Goal: Information Seeking & Learning: Learn about a topic

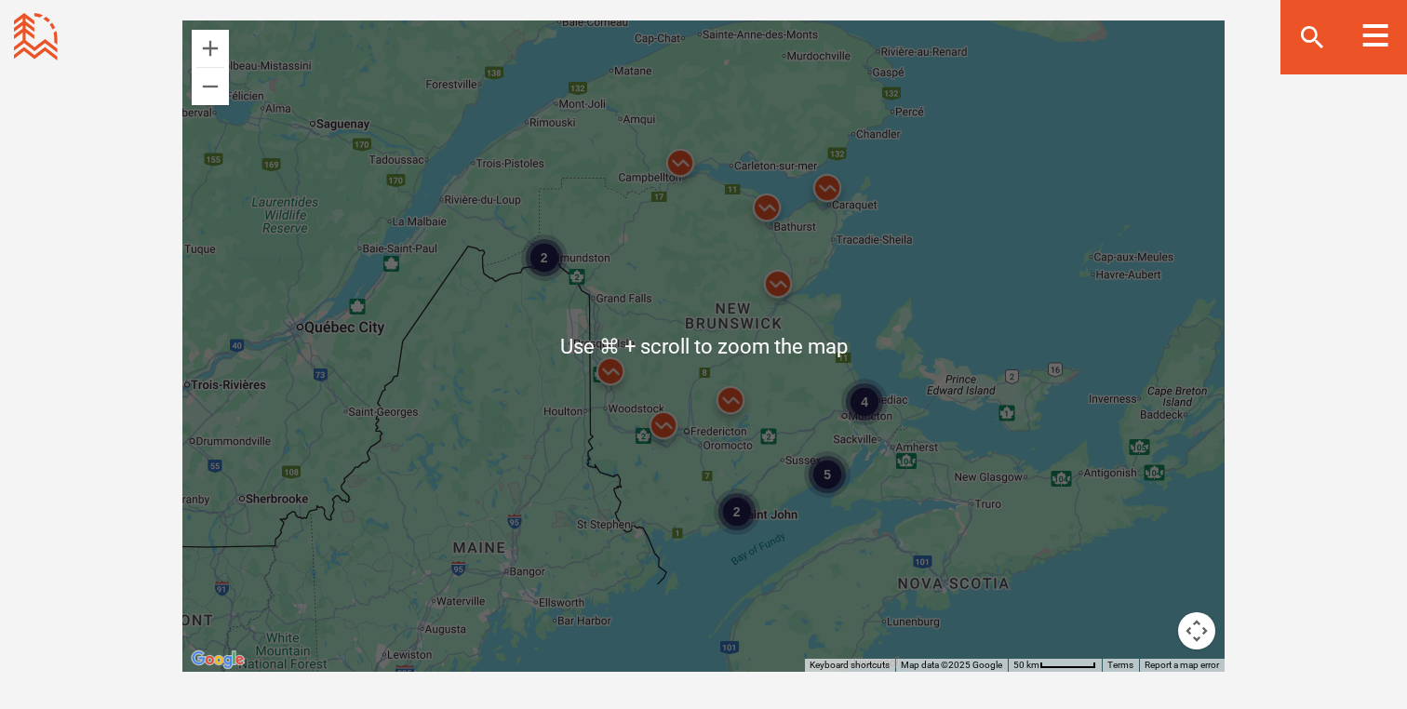
scroll to position [1686, 0]
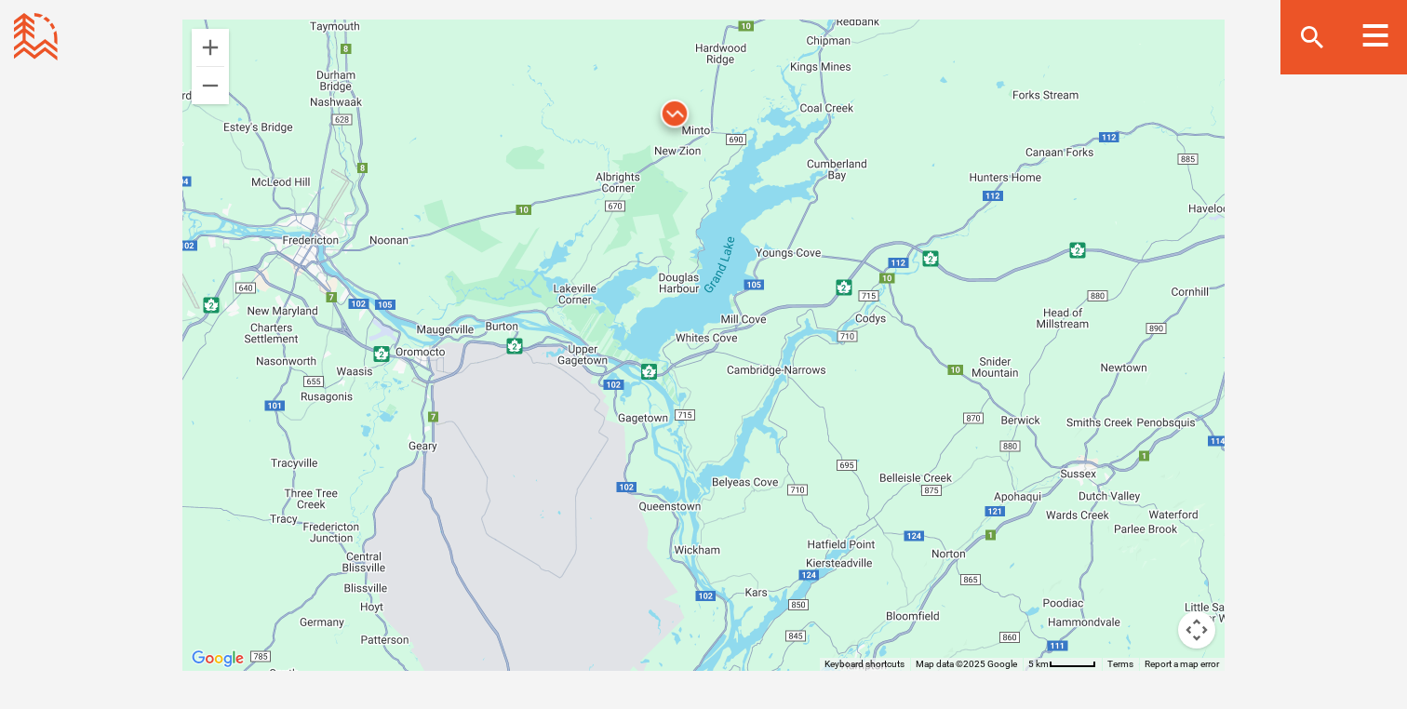
drag, startPoint x: 594, startPoint y: 465, endPoint x: 734, endPoint y: 69, distance: 420.7
click at [734, 69] on div at bounding box center [703, 346] width 1042 height 652
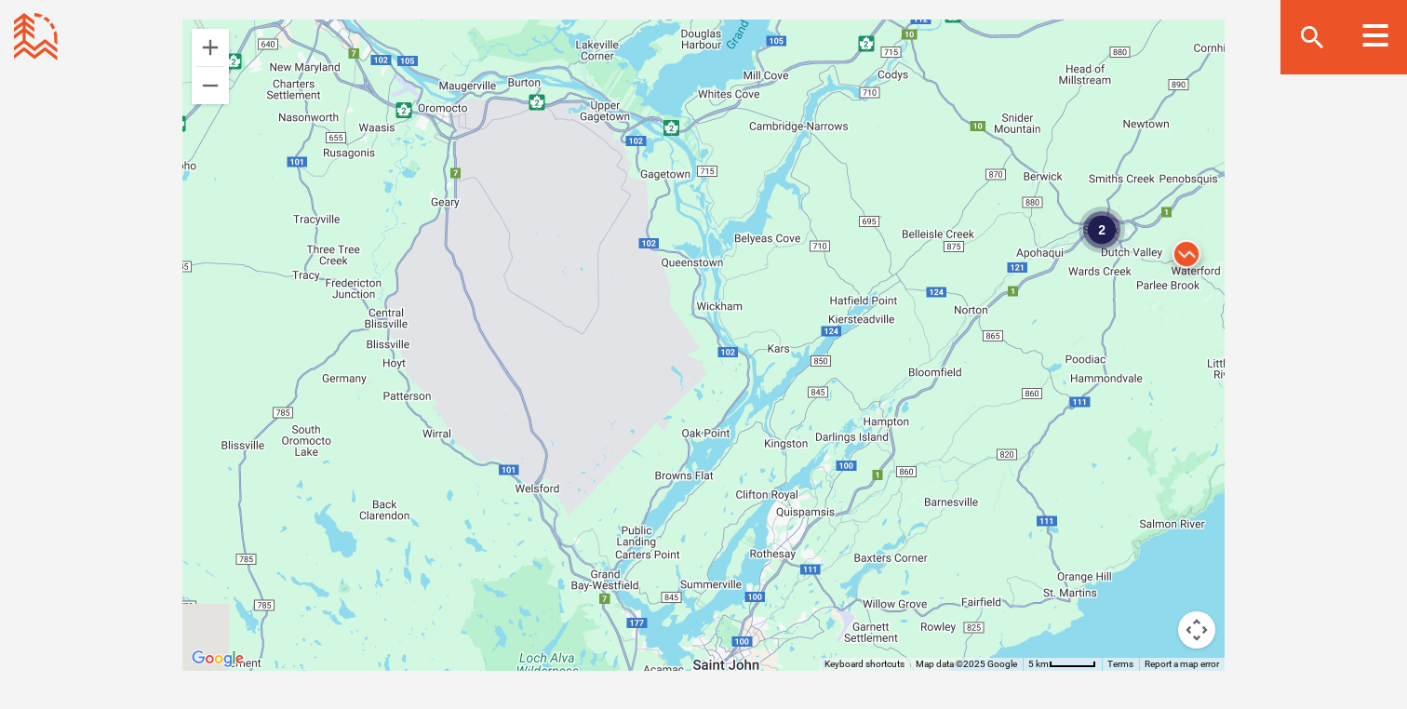
drag, startPoint x: 688, startPoint y: 253, endPoint x: 712, endPoint y: 7, distance: 246.9
click at [712, 7] on div "Open Community Filters Displaying: 15 Trail Network s Reset Filtering & Search …" at bounding box center [703, 299] width 1303 height 951
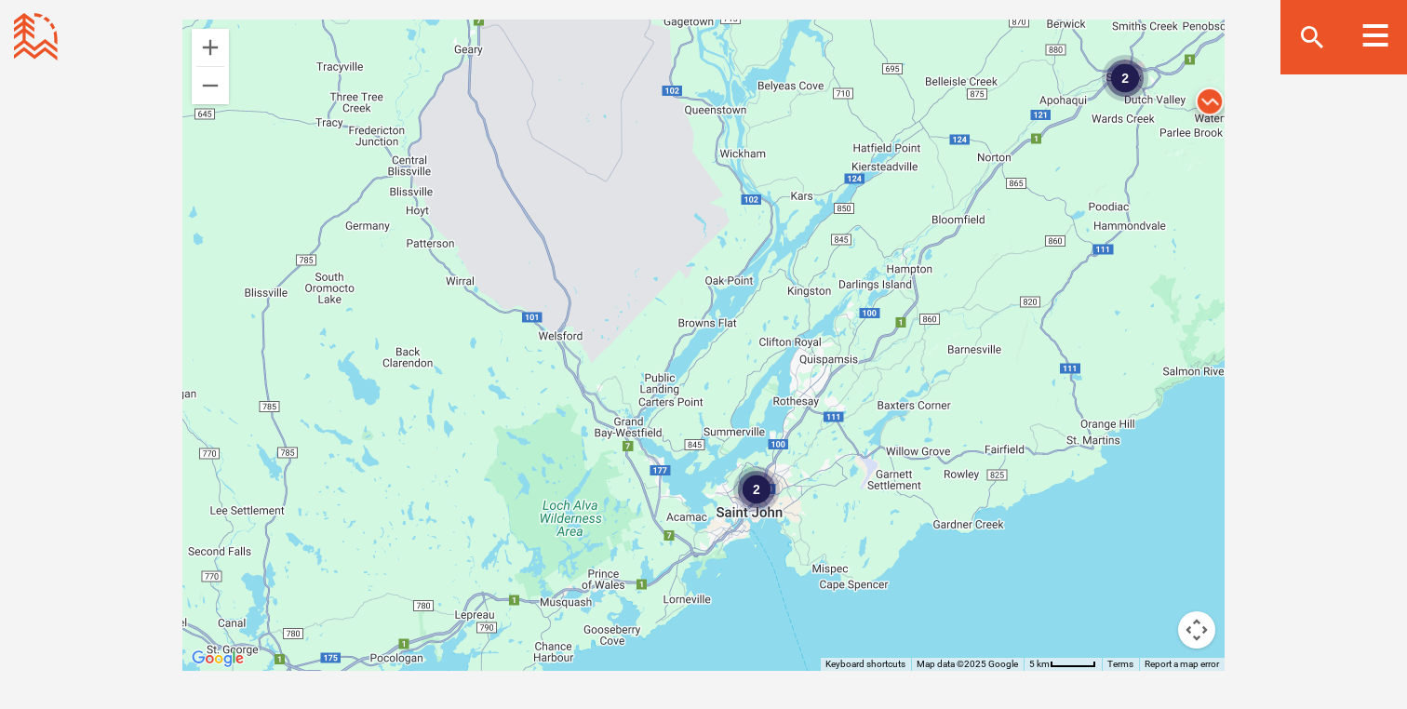
drag, startPoint x: 682, startPoint y: 195, endPoint x: 720, endPoint y: -33, distance: 231.2
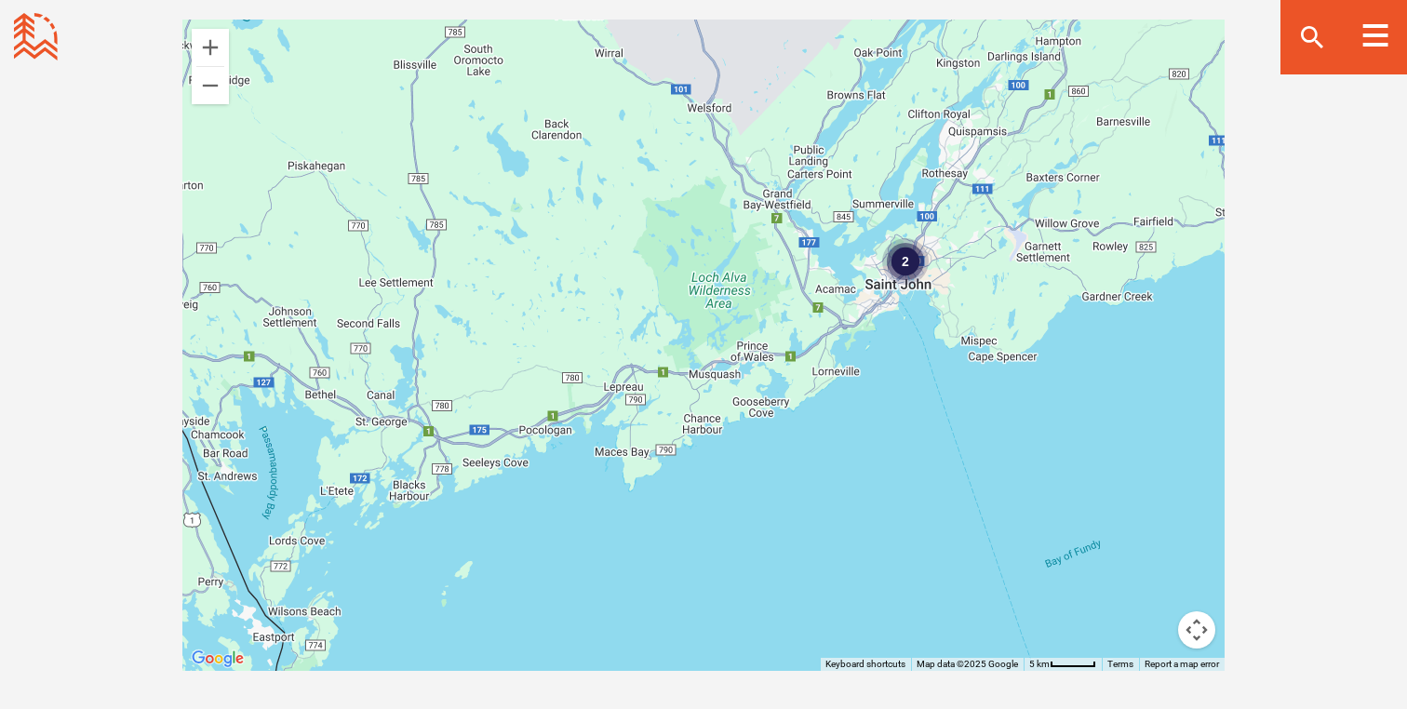
drag, startPoint x: 720, startPoint y: 319, endPoint x: 850, endPoint y: 172, distance: 195.9
click at [850, 172] on div "2 2" at bounding box center [703, 346] width 1042 height 652
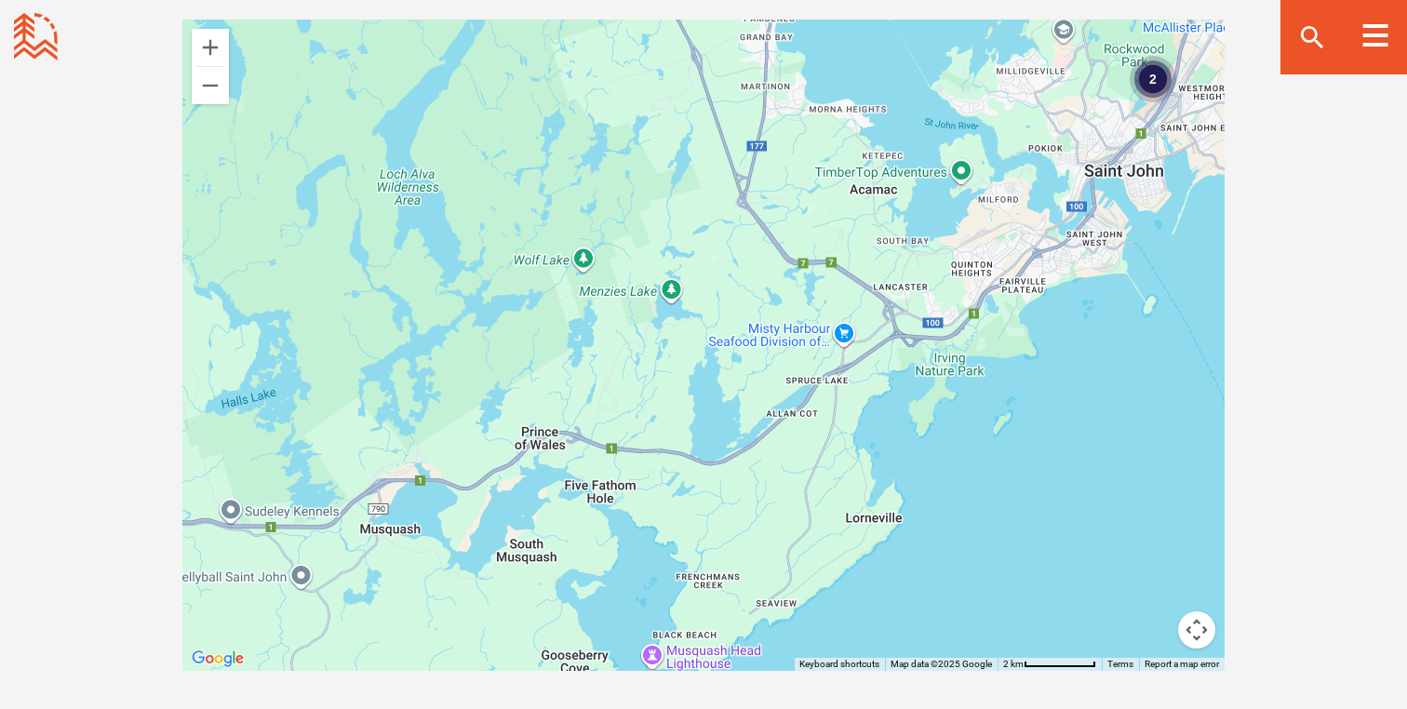
click at [802, 362] on div "2" at bounding box center [703, 346] width 1042 height 652
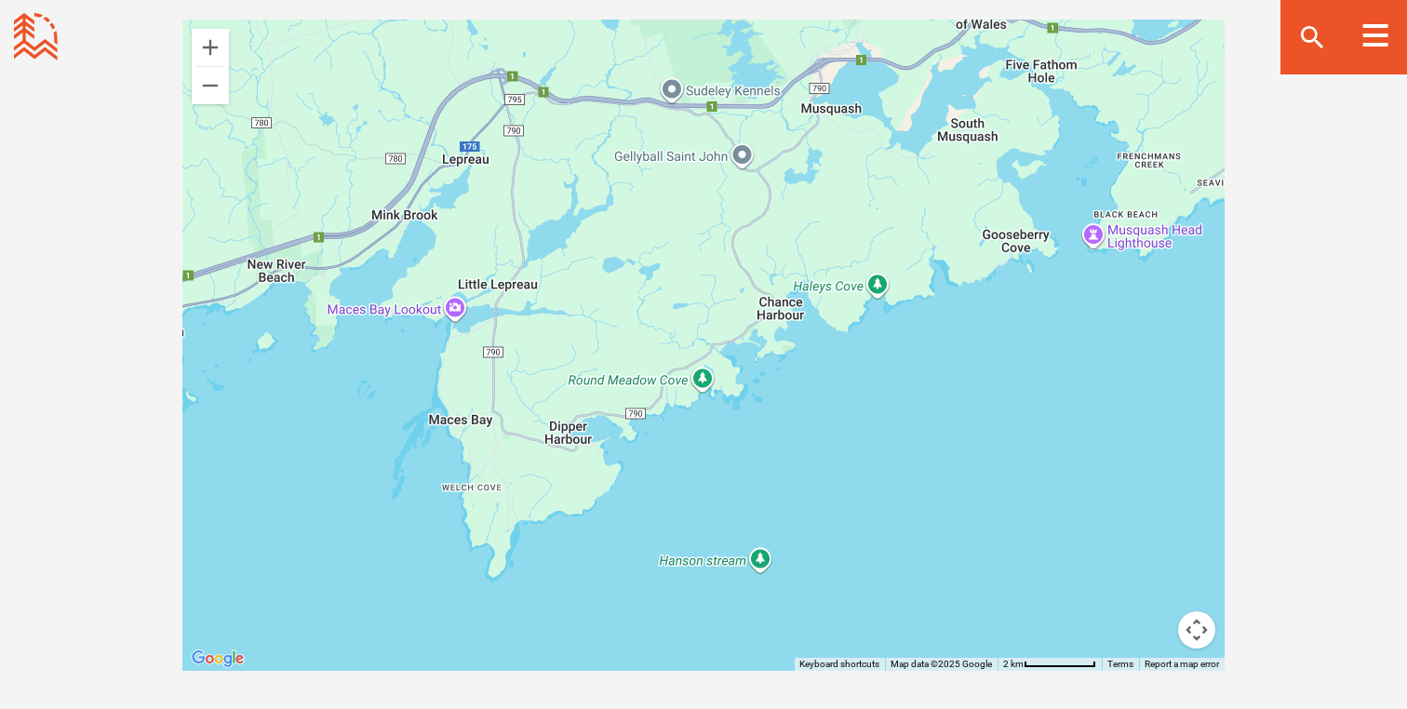
drag, startPoint x: 967, startPoint y: 280, endPoint x: 1406, endPoint y: -141, distance: 608.3
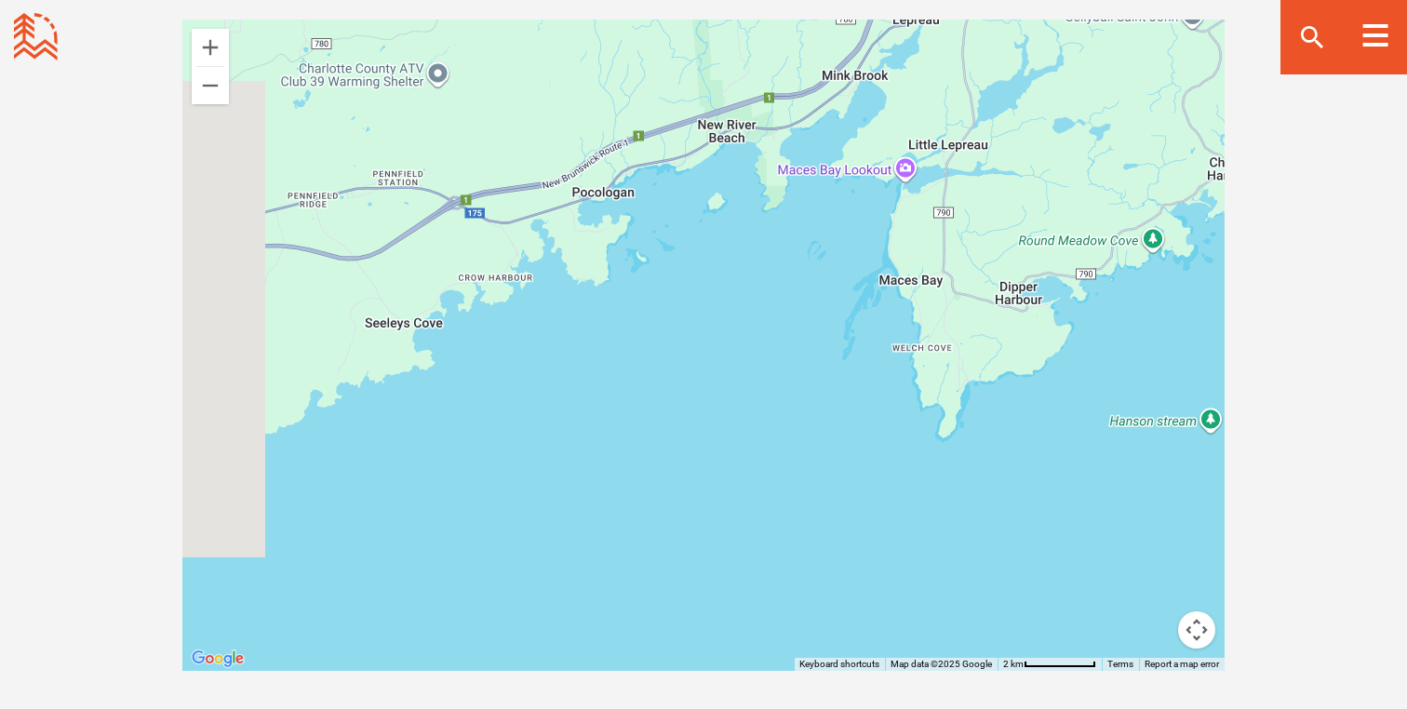
drag, startPoint x: 748, startPoint y: 273, endPoint x: 1203, endPoint y: 133, distance: 475.2
click at [1203, 133] on div "2" at bounding box center [703, 346] width 1042 height 652
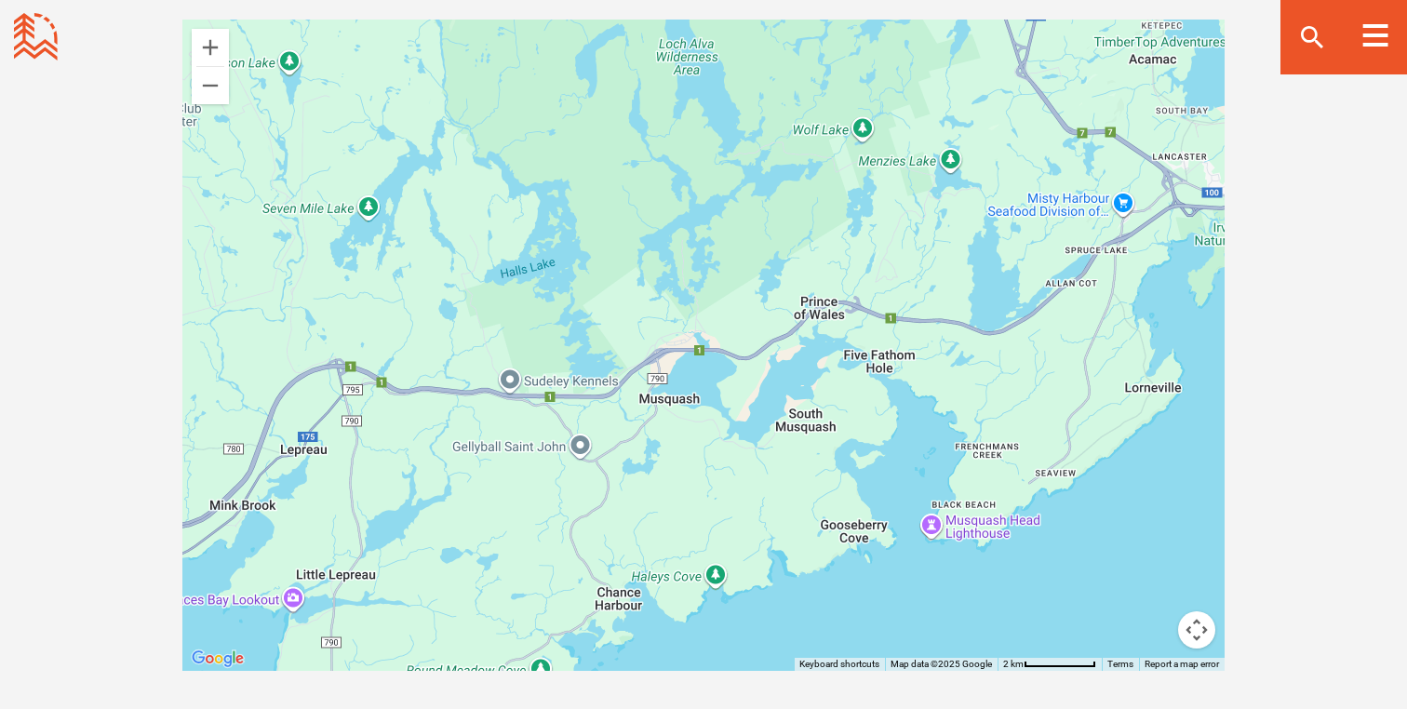
drag, startPoint x: 785, startPoint y: 294, endPoint x: 0, endPoint y: 765, distance: 915.1
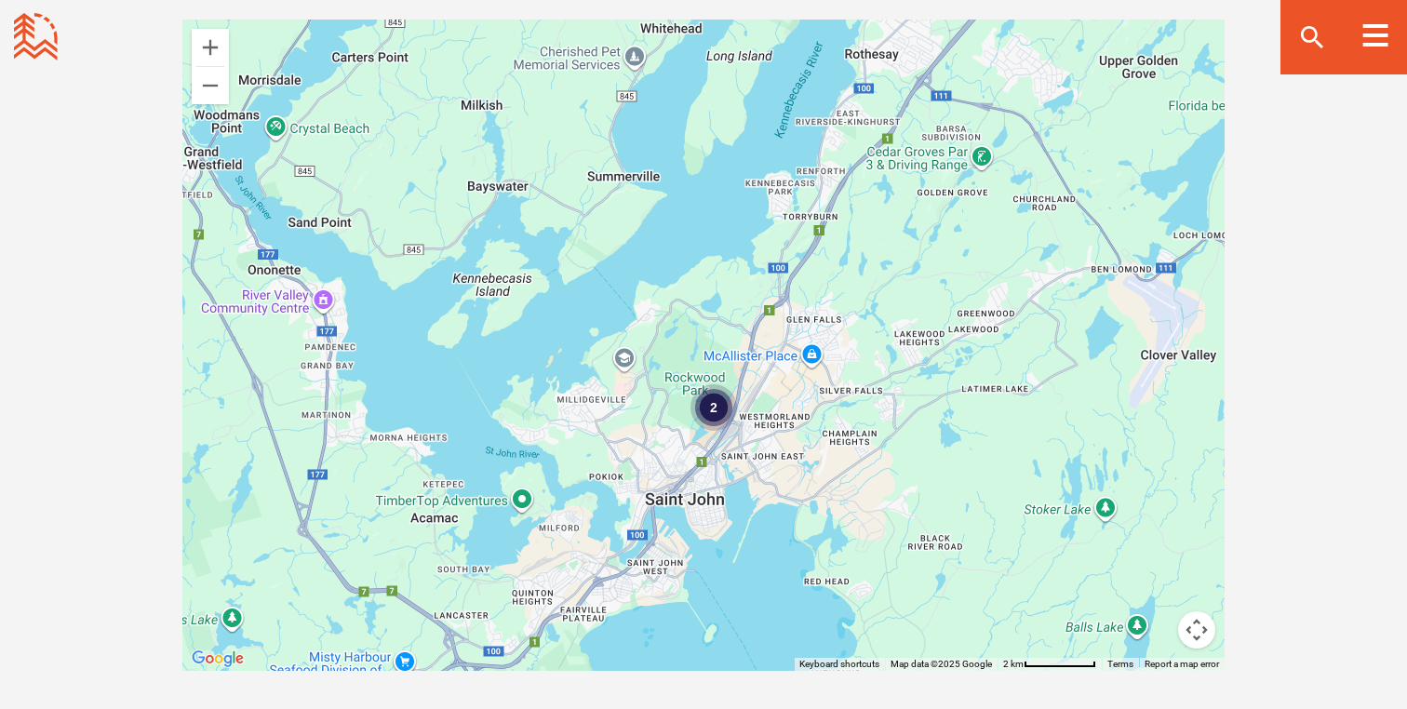
drag, startPoint x: 1042, startPoint y: 261, endPoint x: 317, endPoint y: 728, distance: 861.8
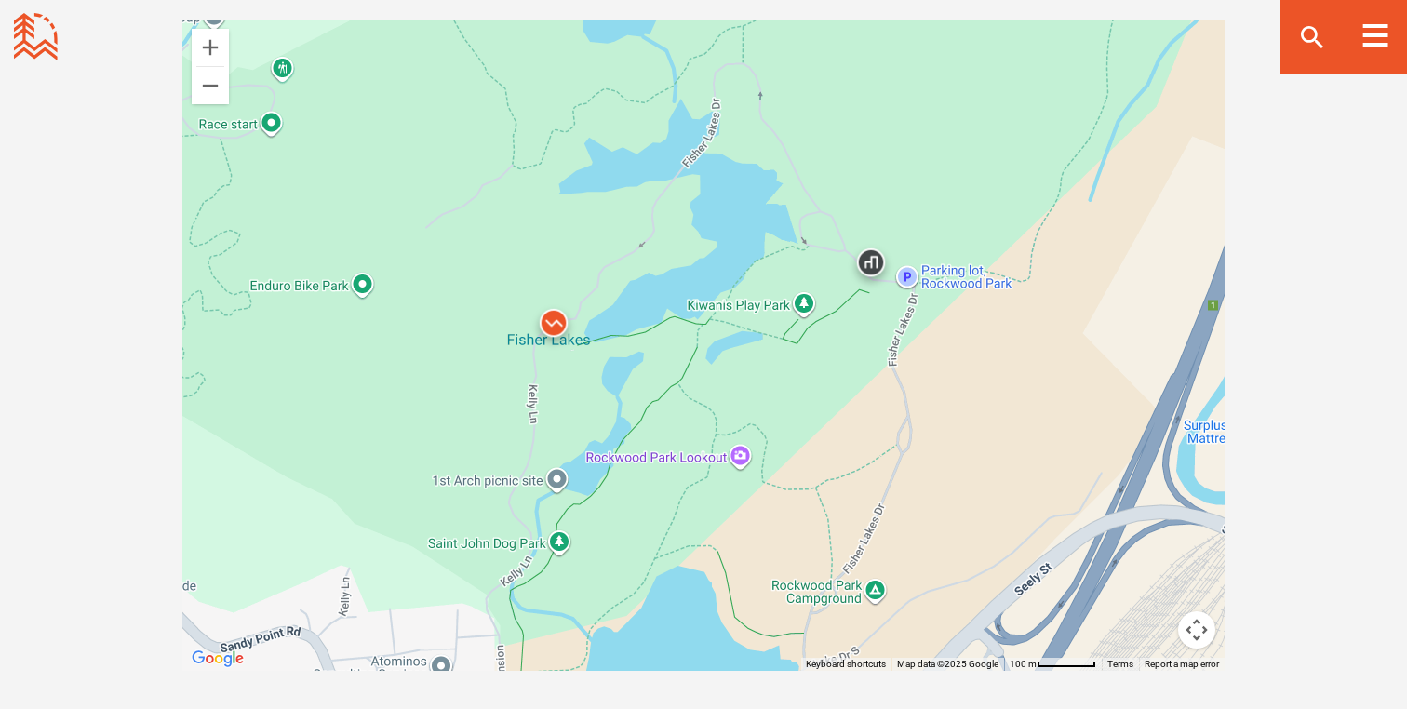
drag, startPoint x: 626, startPoint y: 205, endPoint x: 630, endPoint y: 708, distance: 503.6
click at [630, 708] on div "Open Community Filters Displaying: 15 Trail Network s Reset Filtering & Search …" at bounding box center [703, 299] width 1303 height 951
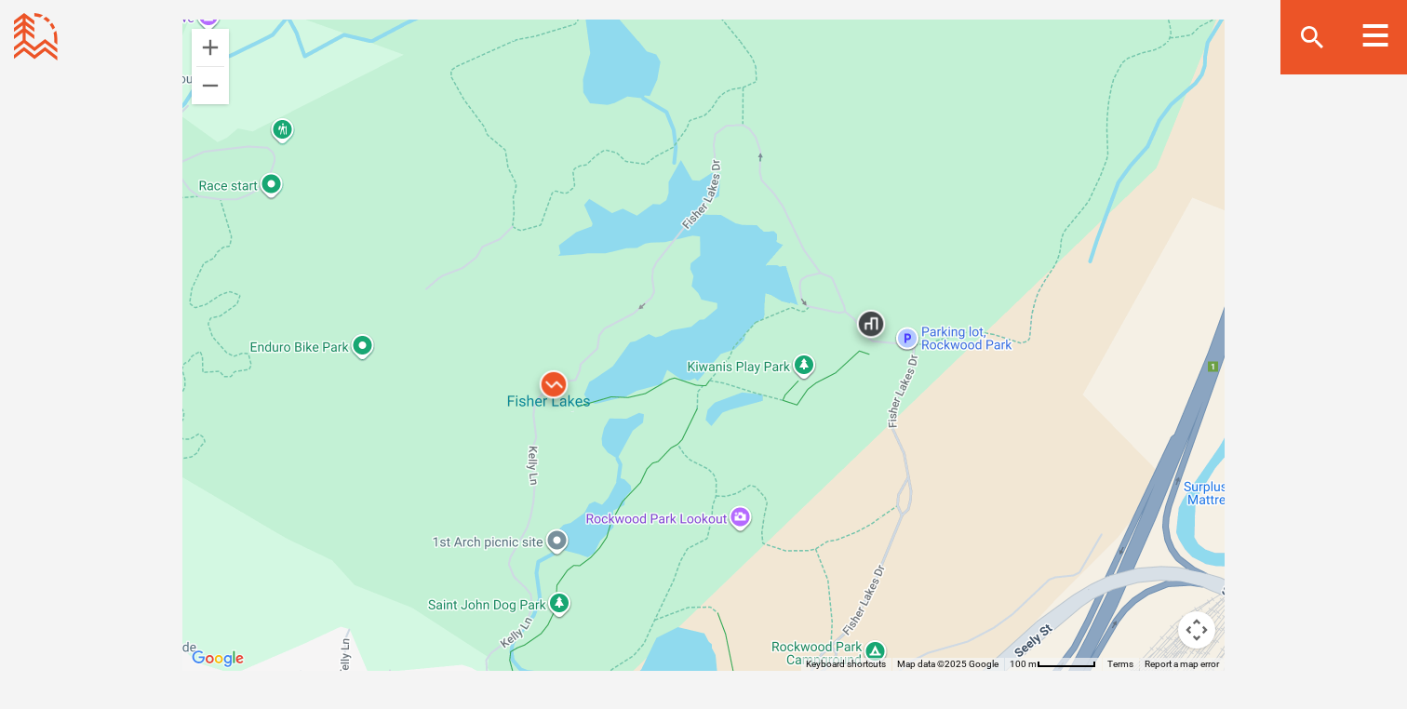
click at [555, 376] on img at bounding box center [554, 389] width 56 height 56
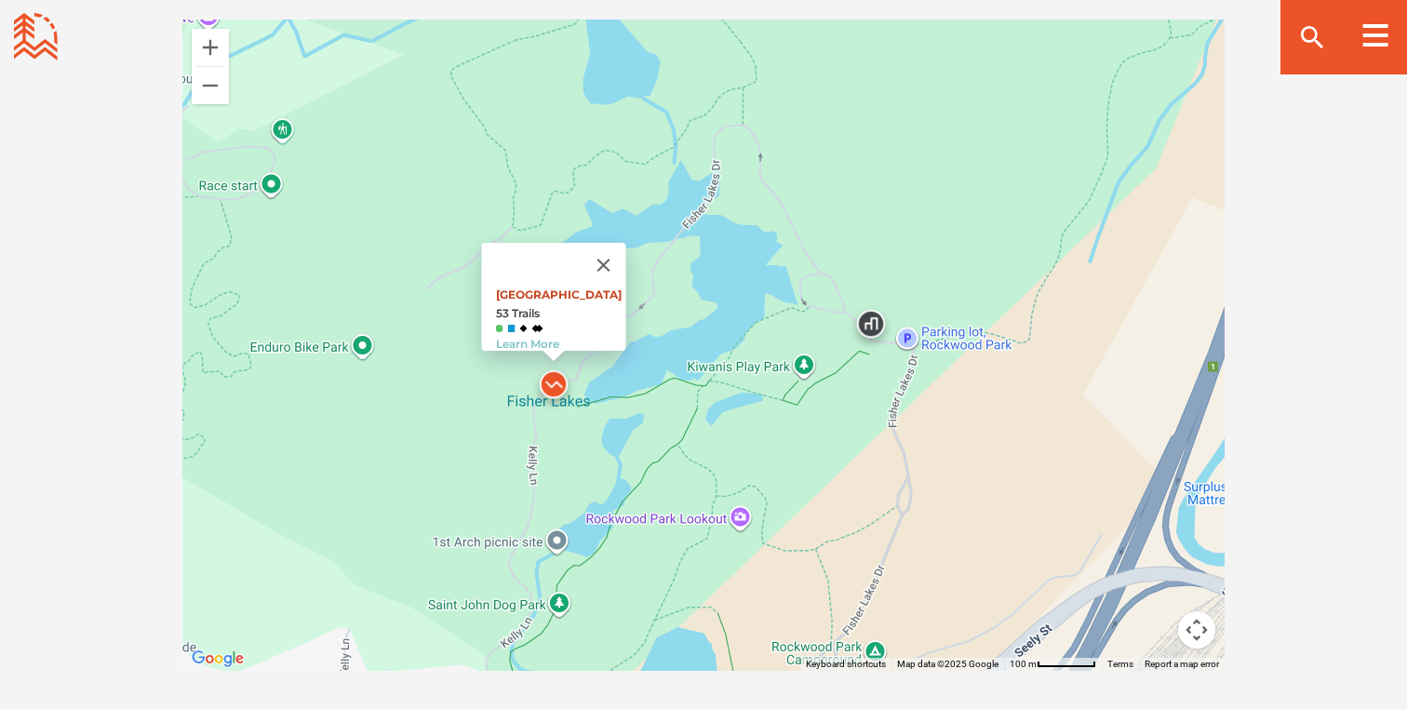
click at [531, 288] on link "[GEOGRAPHIC_DATA]" at bounding box center [559, 295] width 126 height 14
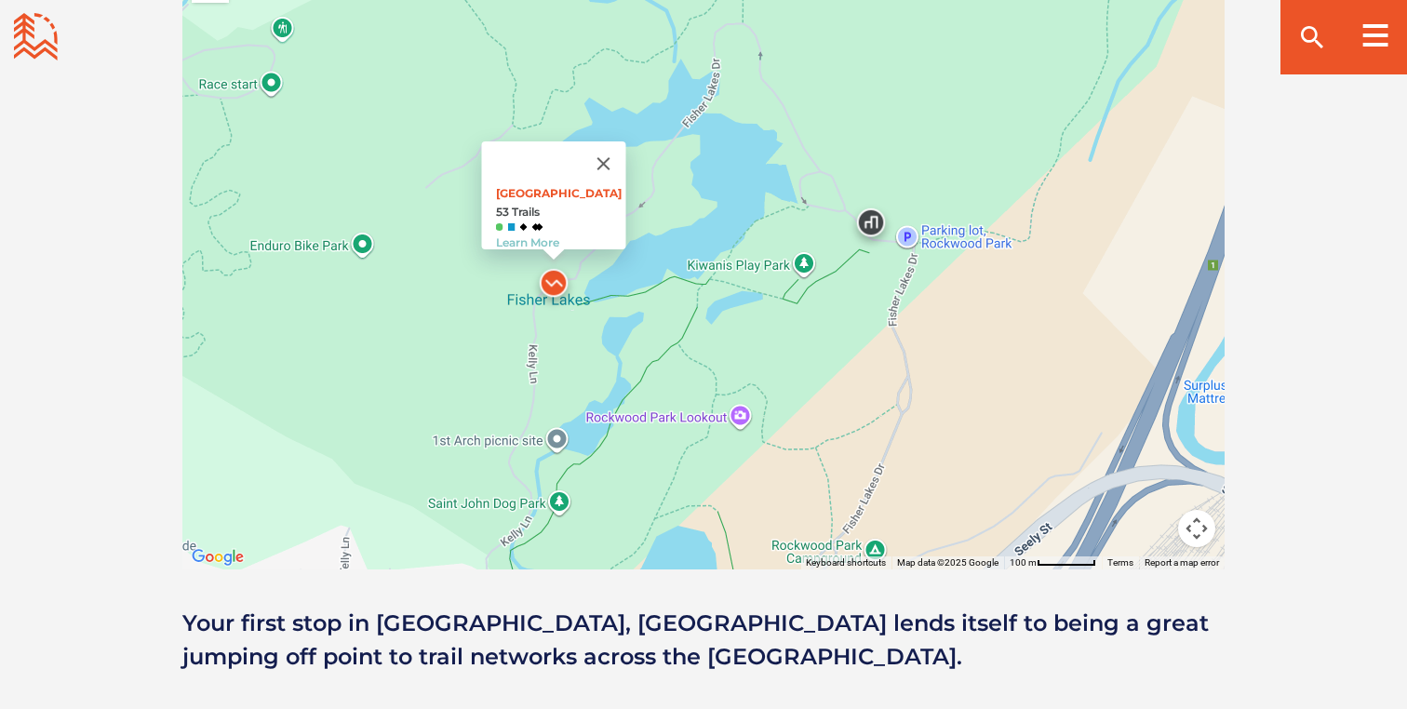
scroll to position [1789, 0]
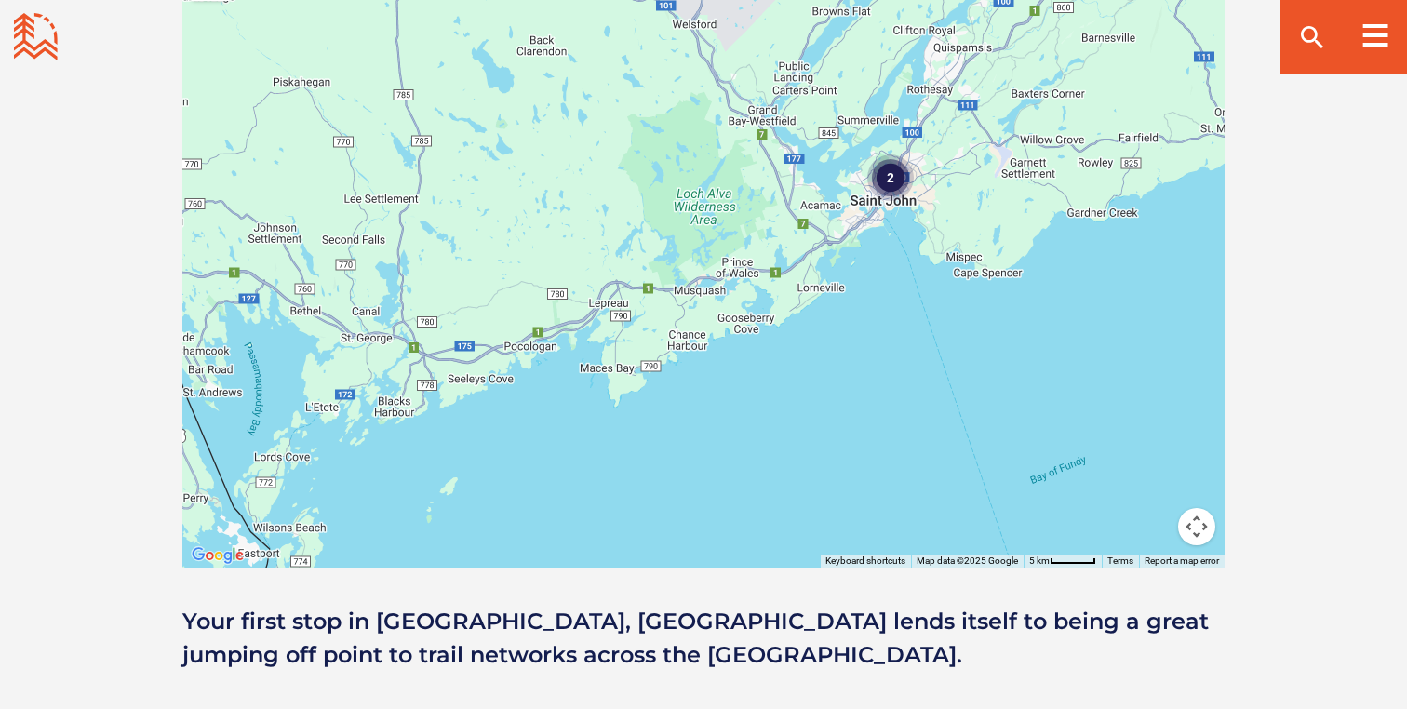
drag, startPoint x: 364, startPoint y: 467, endPoint x: 742, endPoint y: 299, distance: 413.7
click at [742, 299] on div "2 2 2" at bounding box center [703, 242] width 1042 height 652
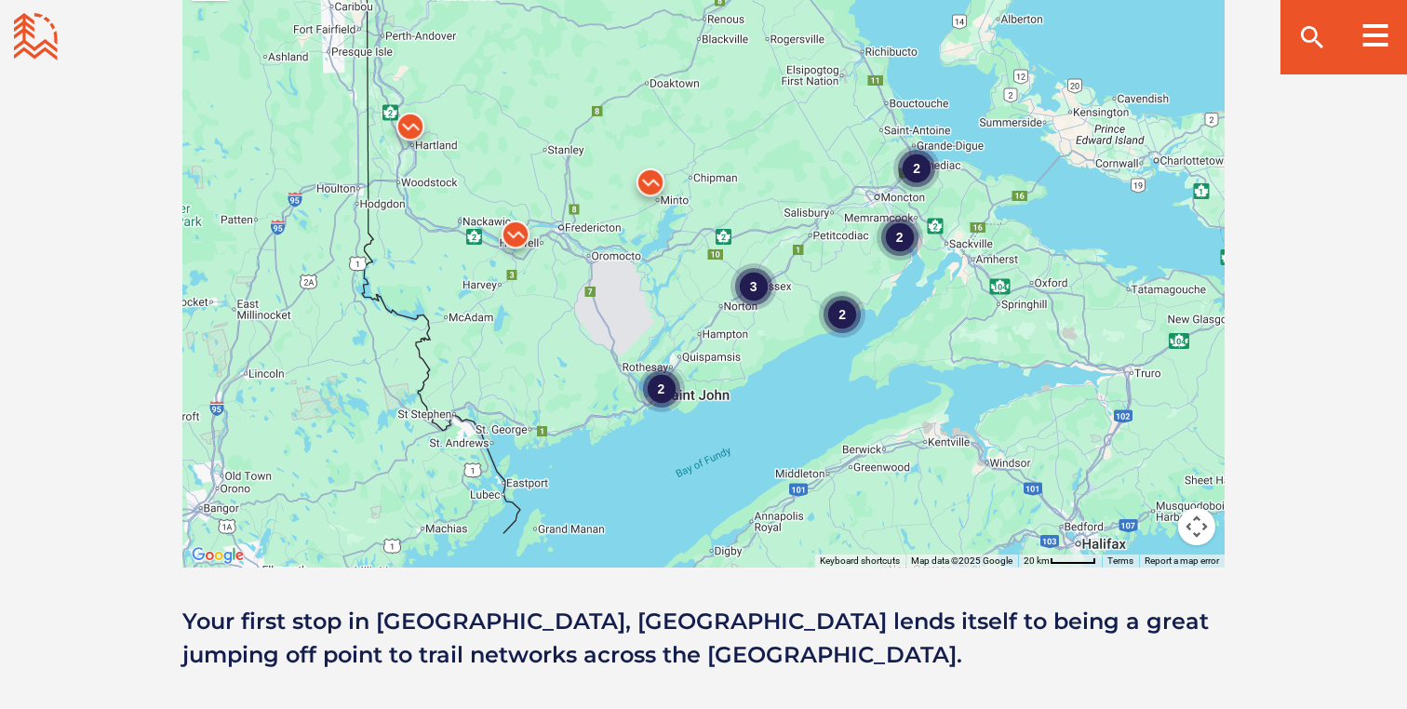
drag, startPoint x: 553, startPoint y: 369, endPoint x: 551, endPoint y: 426, distance: 57.7
click at [551, 426] on div "2 2 2 3 2" at bounding box center [703, 242] width 1042 height 652
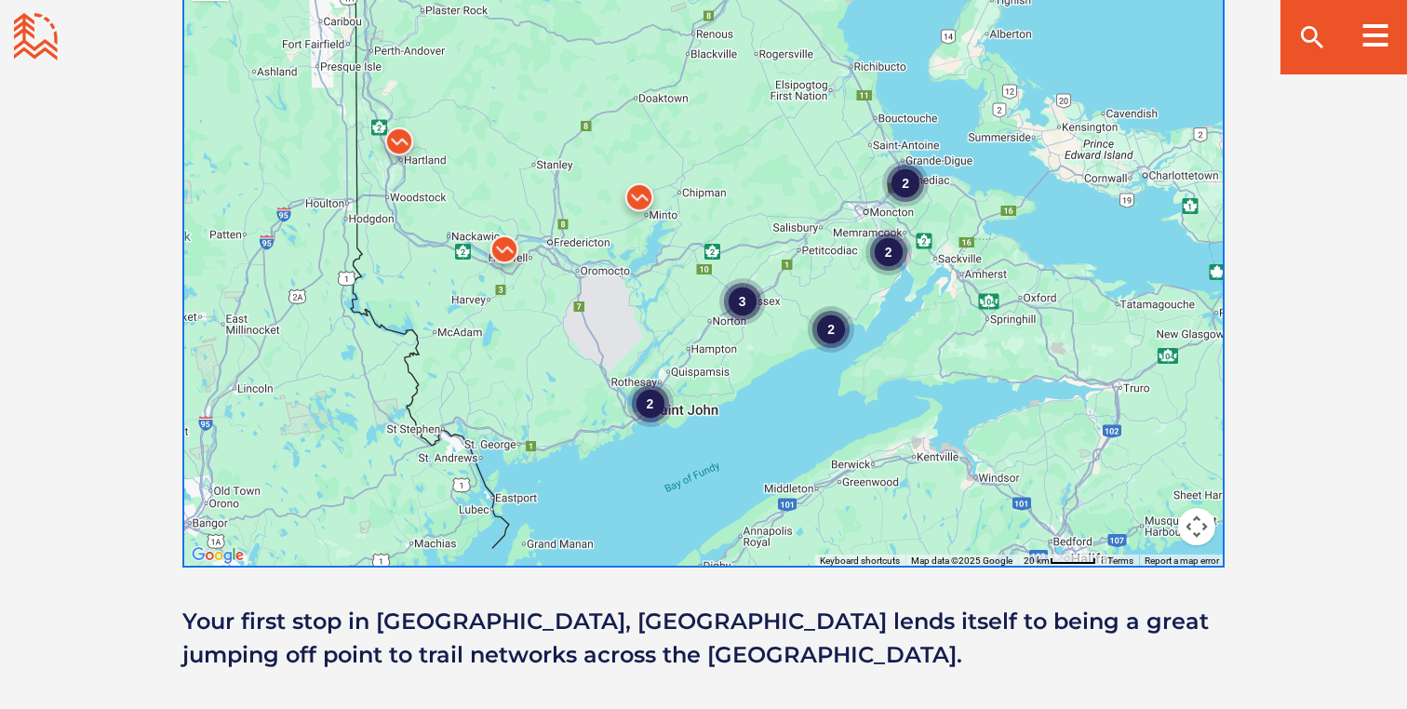
click at [654, 400] on div "2" at bounding box center [650, 404] width 47 height 47
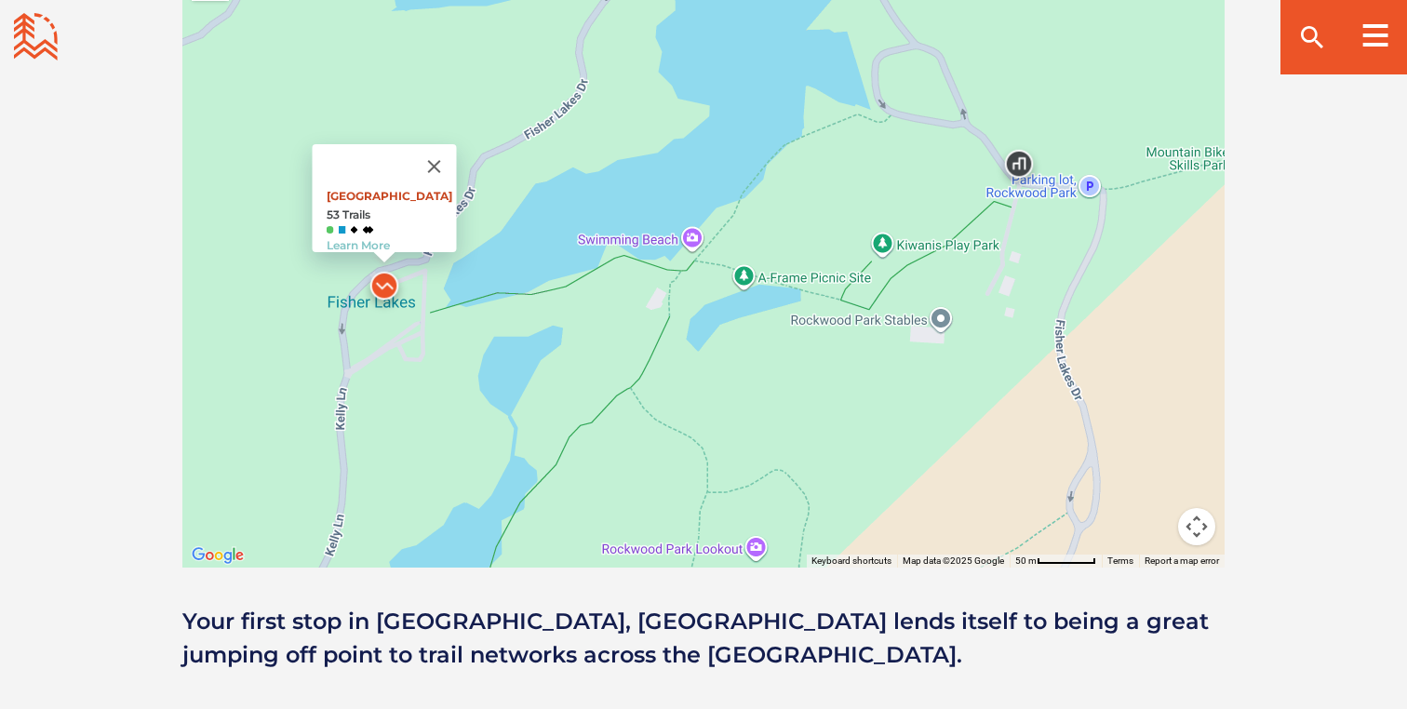
click at [348, 189] on link "[GEOGRAPHIC_DATA]" at bounding box center [390, 196] width 126 height 14
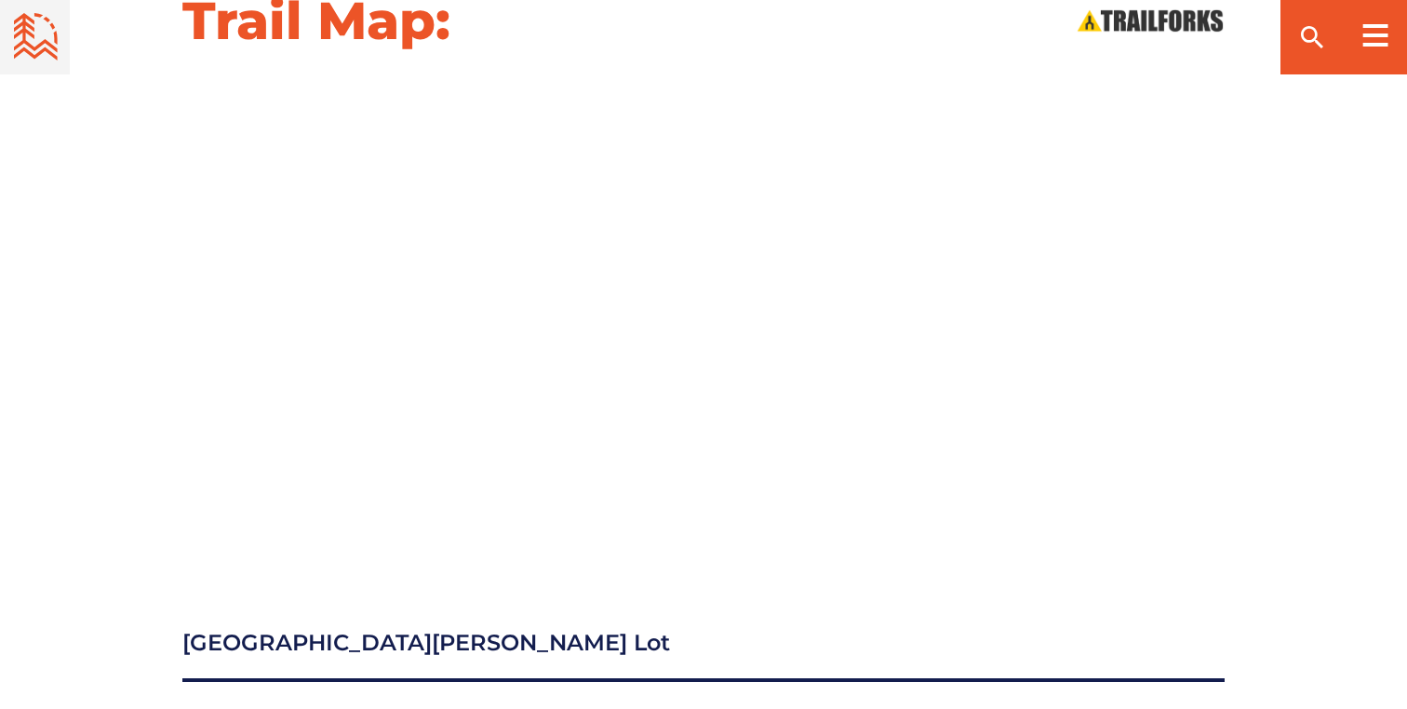
scroll to position [1970, 0]
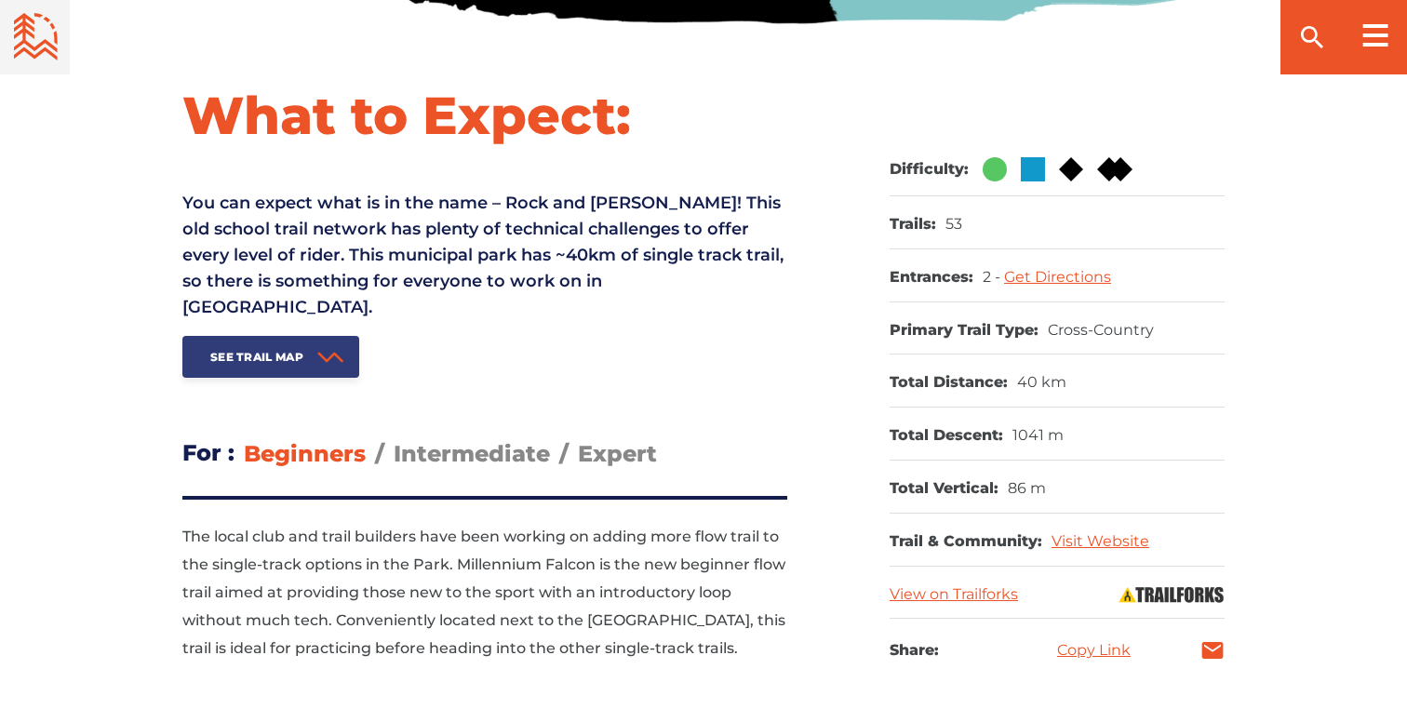
click at [216, 350] on span "See Trail Map" at bounding box center [256, 357] width 93 height 14
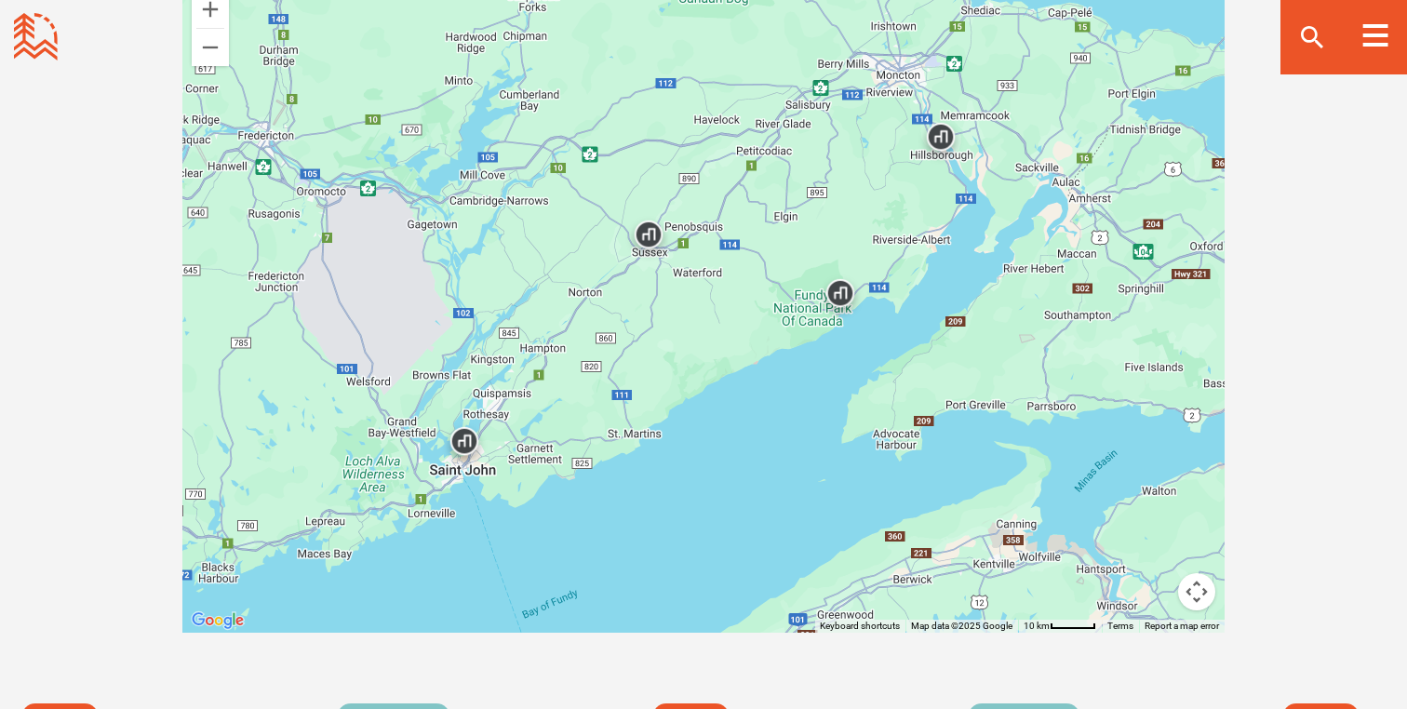
scroll to position [3248, 0]
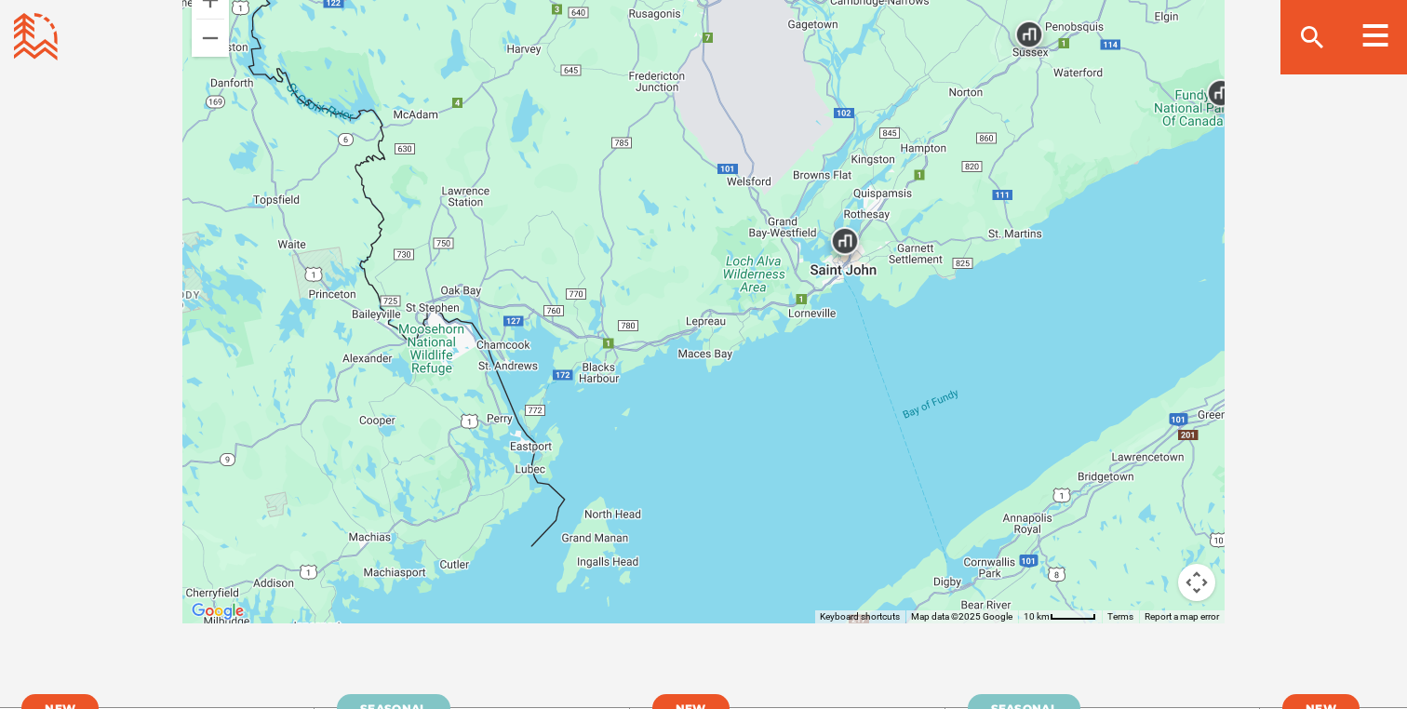
drag, startPoint x: 387, startPoint y: 490, endPoint x: 770, endPoint y: 300, distance: 427.1
click at [770, 300] on div at bounding box center [703, 298] width 1042 height 652
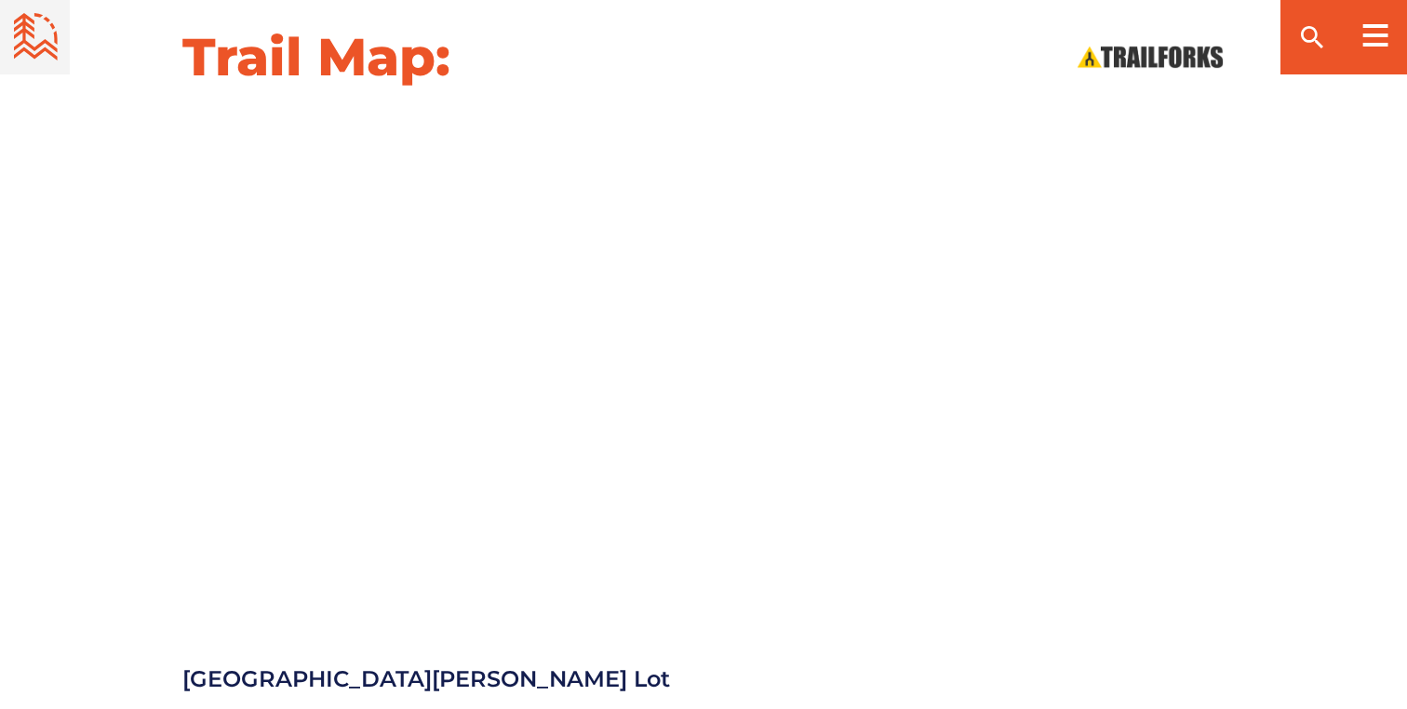
scroll to position [1918, 0]
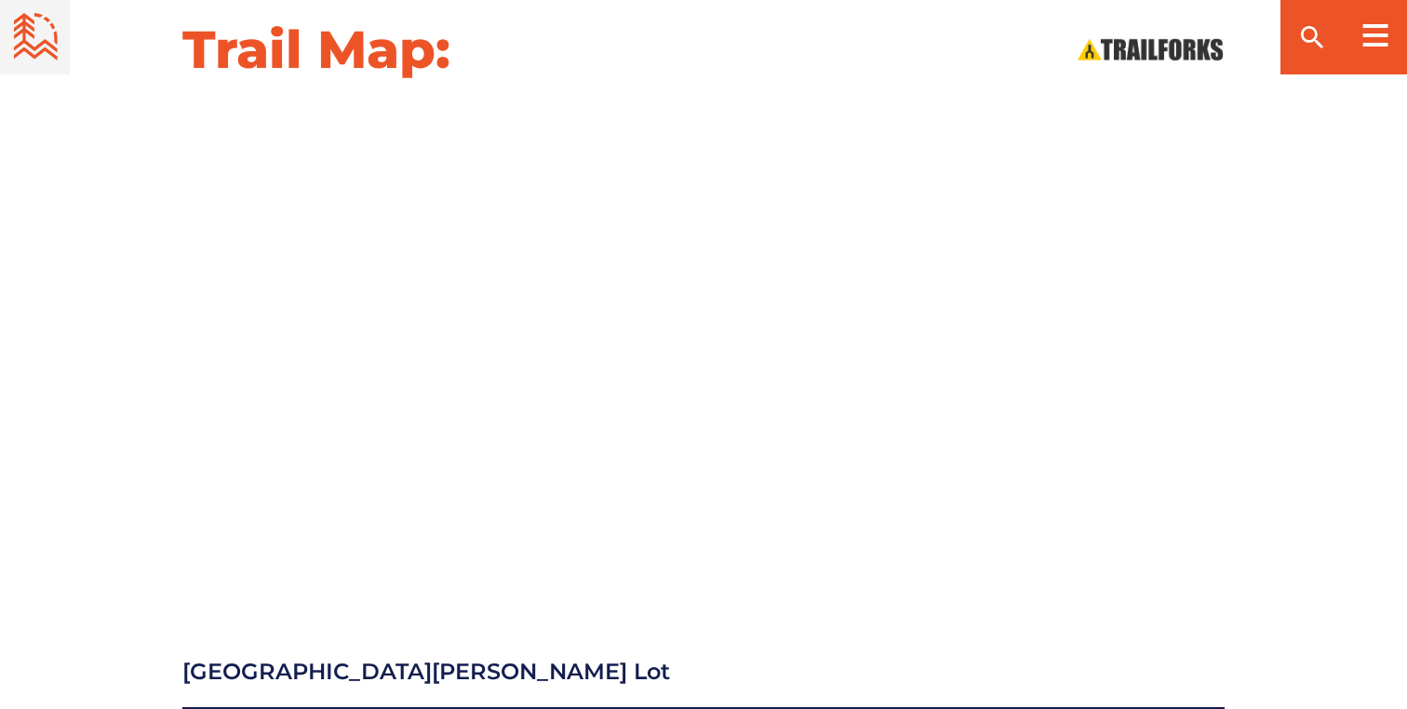
click at [112, 421] on div at bounding box center [703, 345] width 1303 height 471
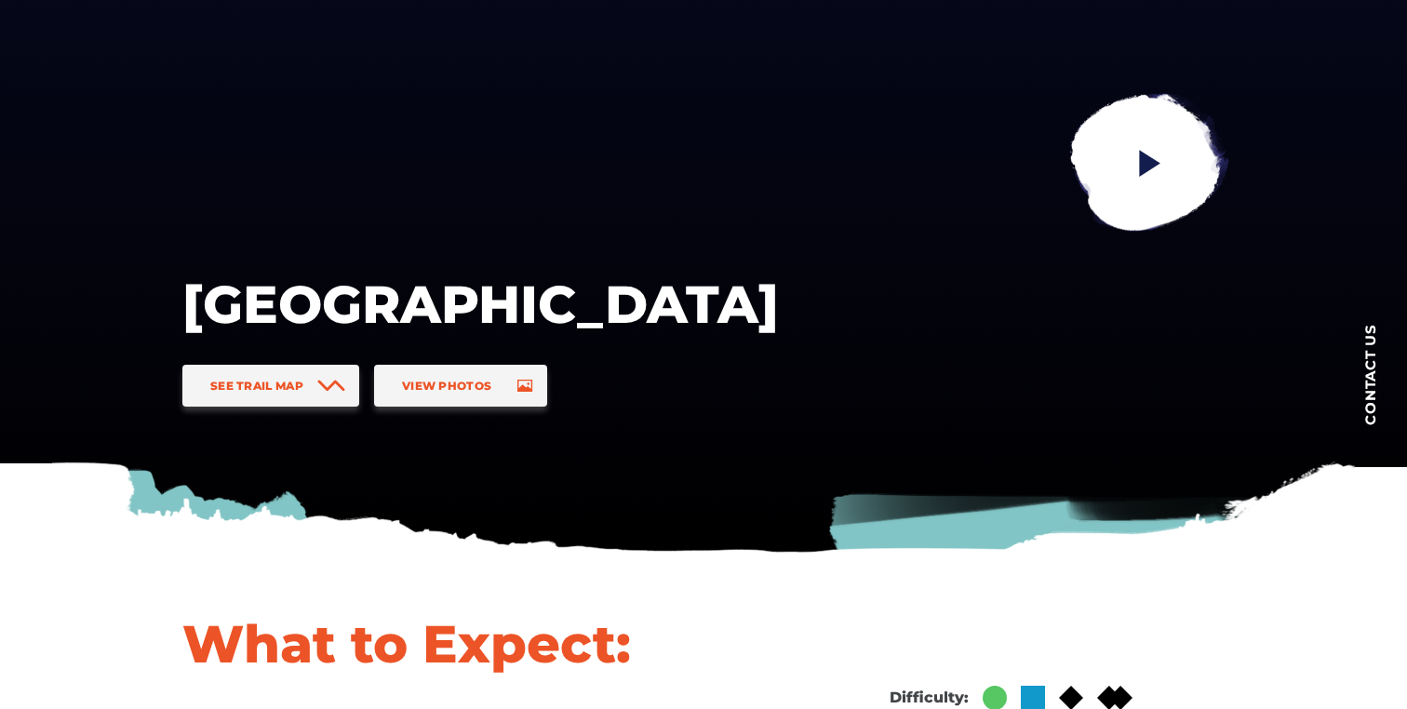
scroll to position [0, 0]
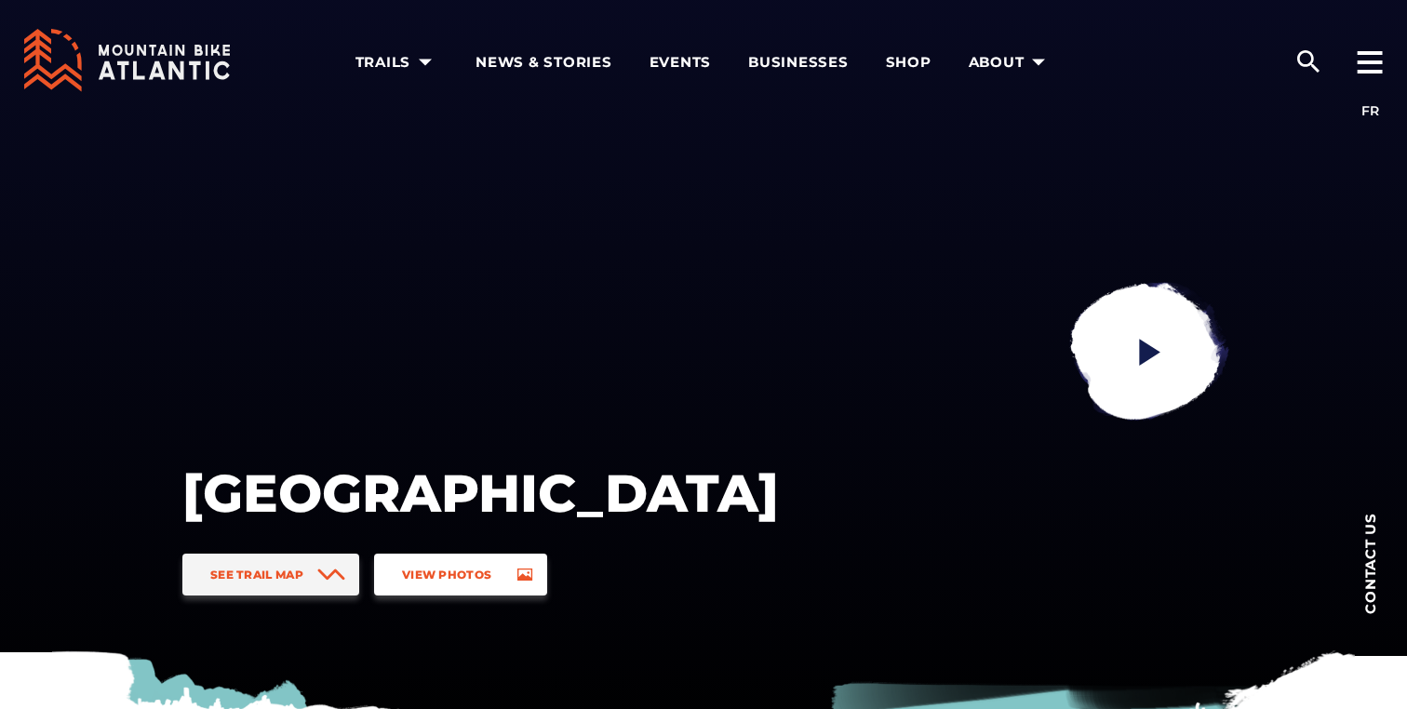
click at [463, 573] on span "View Photos" at bounding box center [446, 575] width 89 height 14
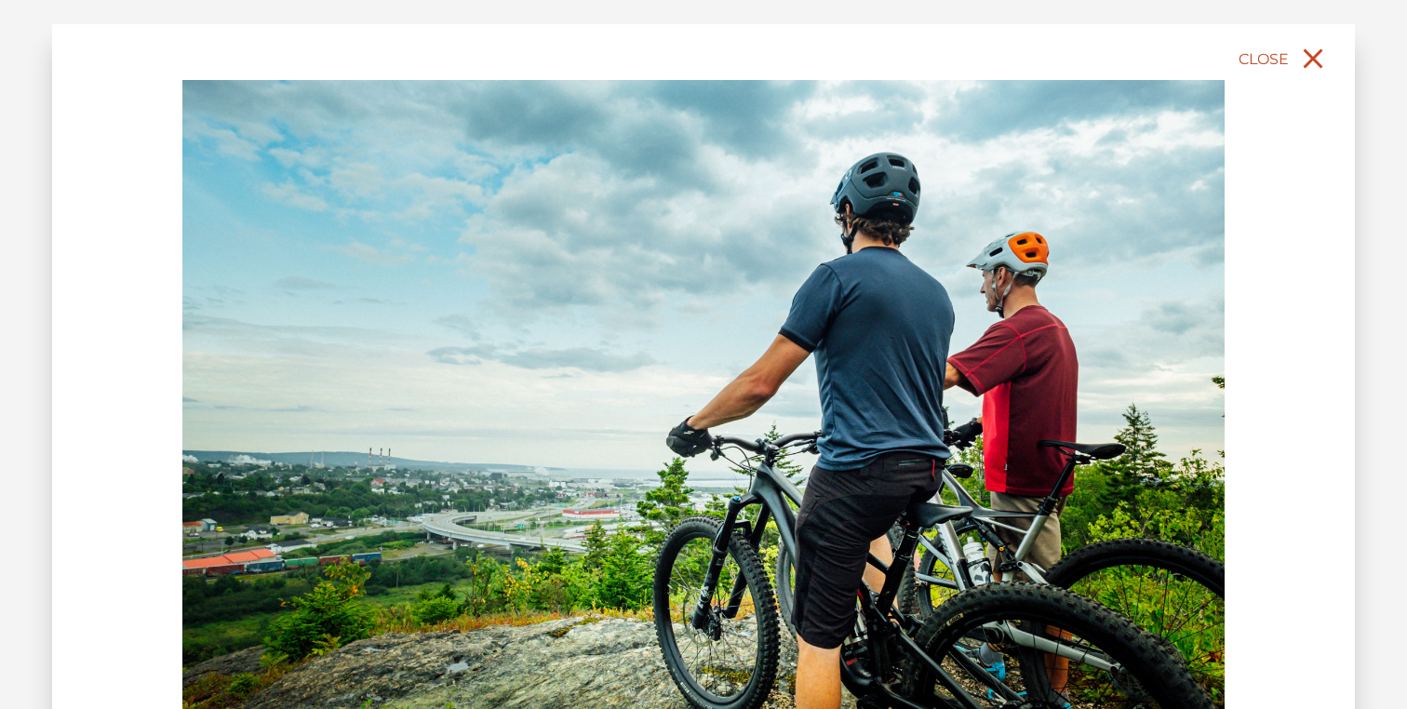
click at [1320, 55] on icon "close" at bounding box center [1314, 59] width 34 height 34
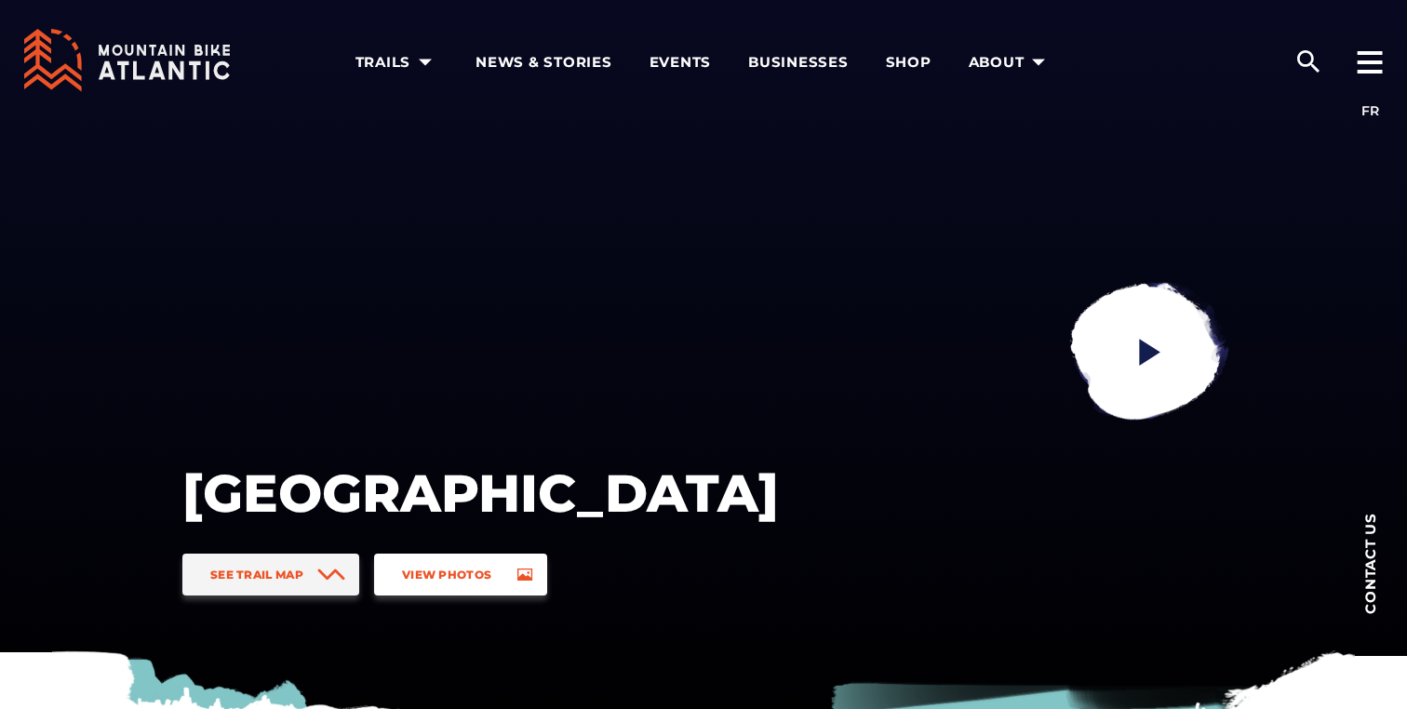
click at [460, 585] on link "View Photos" at bounding box center [460, 575] width 173 height 42
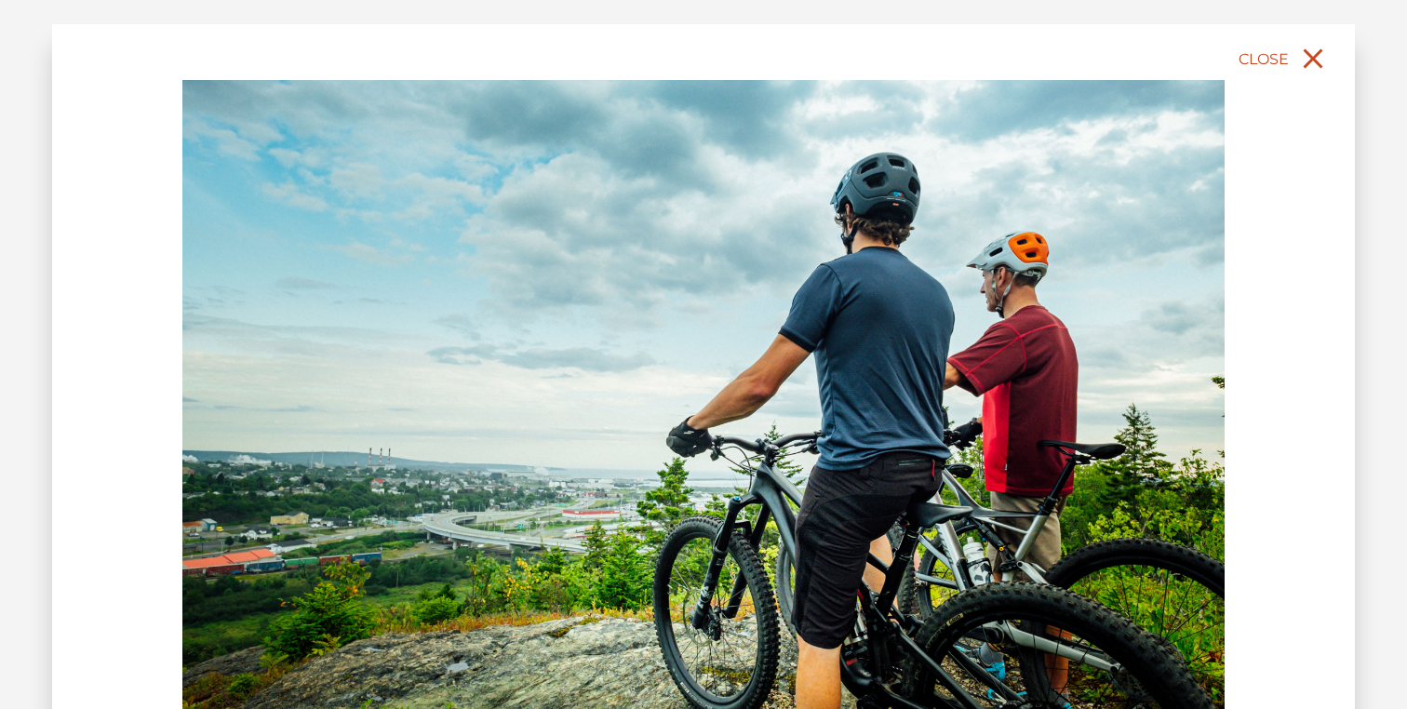
click at [1320, 53] on icon "close" at bounding box center [1314, 59] width 34 height 34
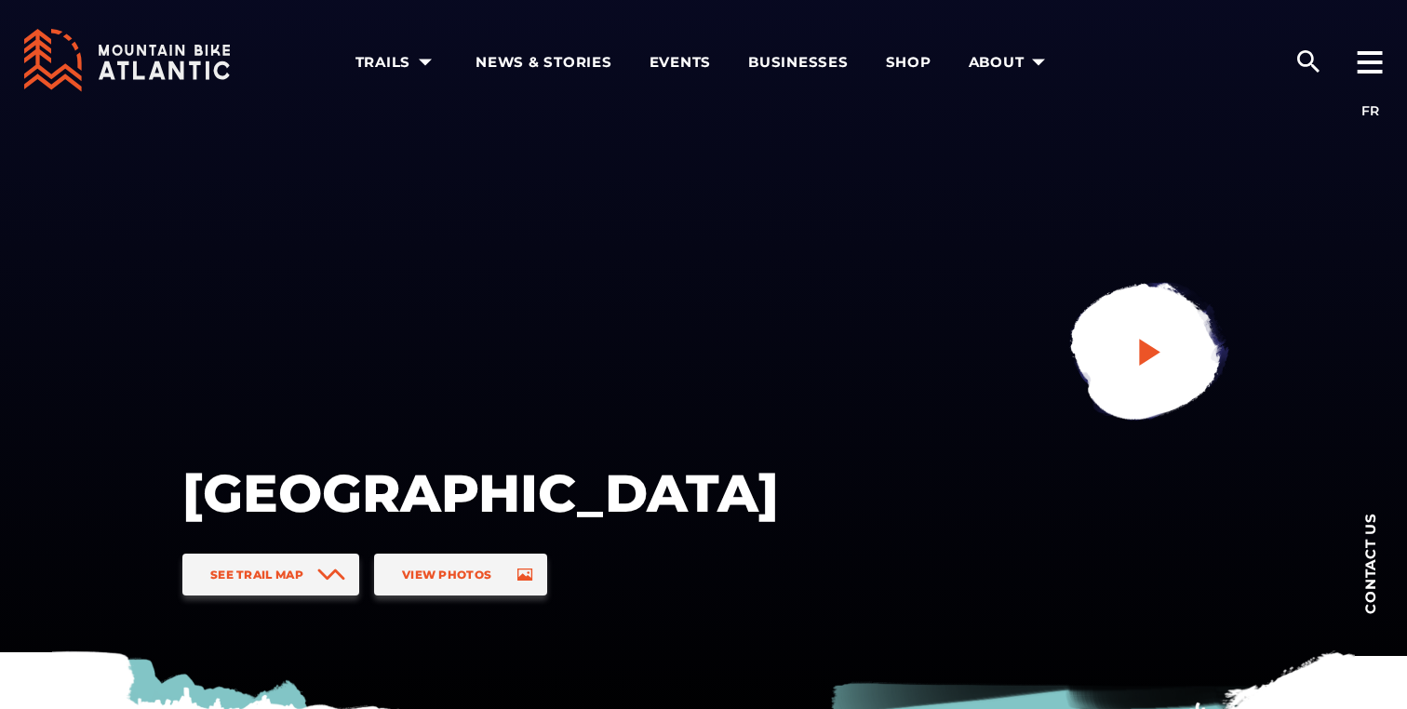
click at [1145, 356] on icon "play" at bounding box center [1149, 352] width 21 height 27
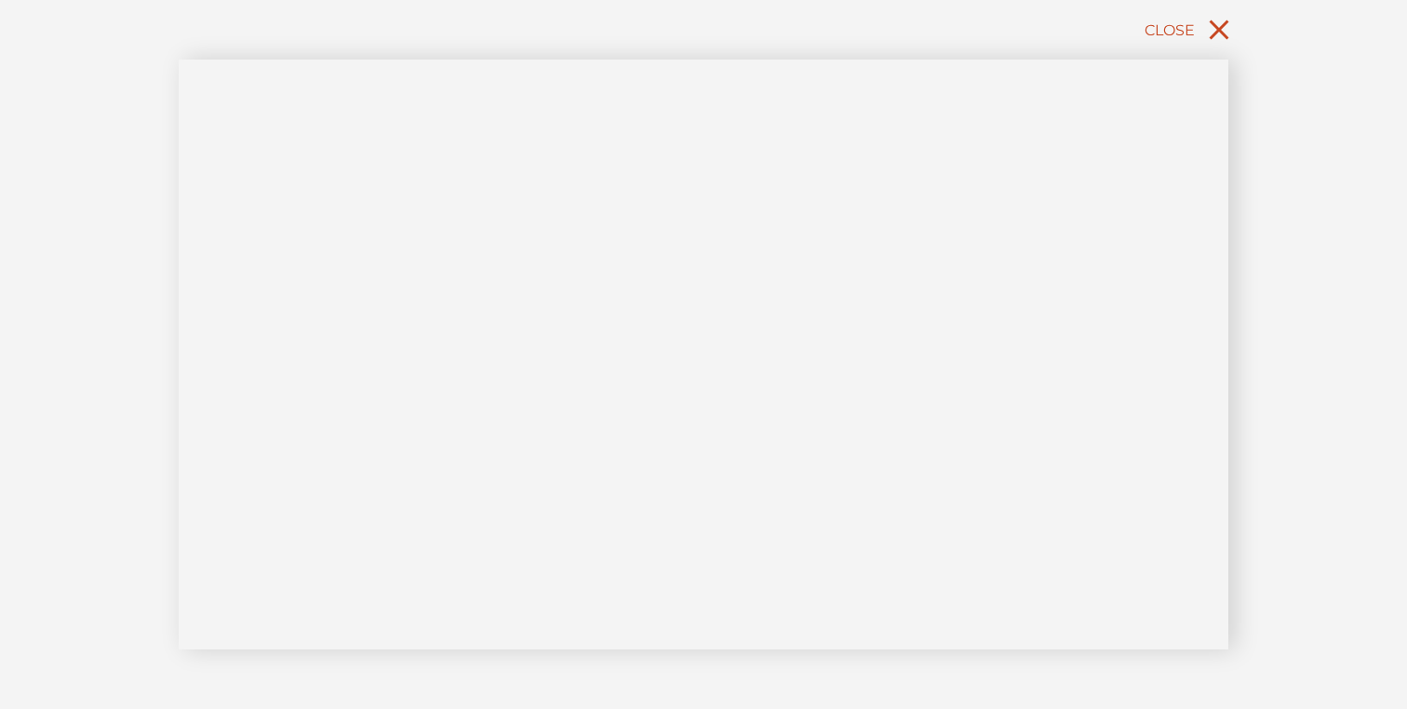
click at [1174, 32] on span "Close" at bounding box center [1170, 30] width 50 height 18
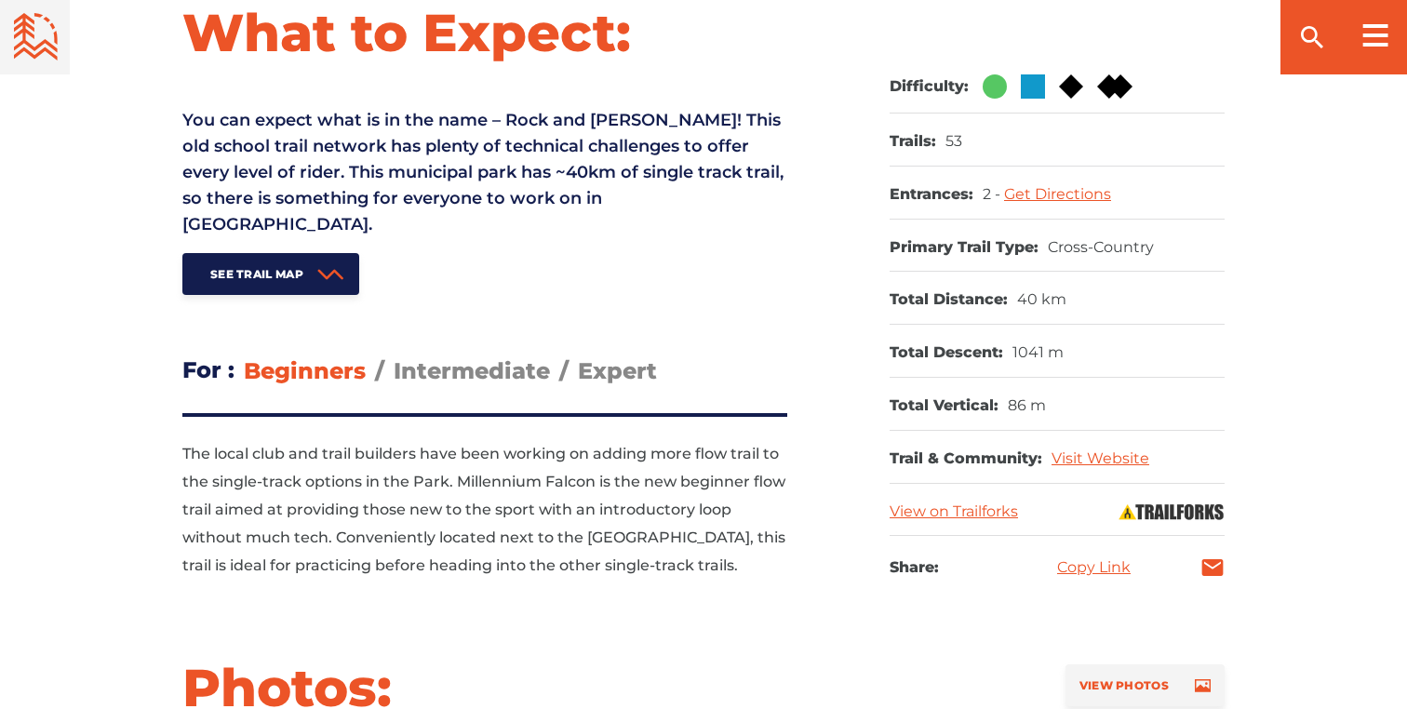
scroll to position [801, 0]
click at [1079, 193] on link "Get Directions" at bounding box center [1057, 193] width 107 height 18
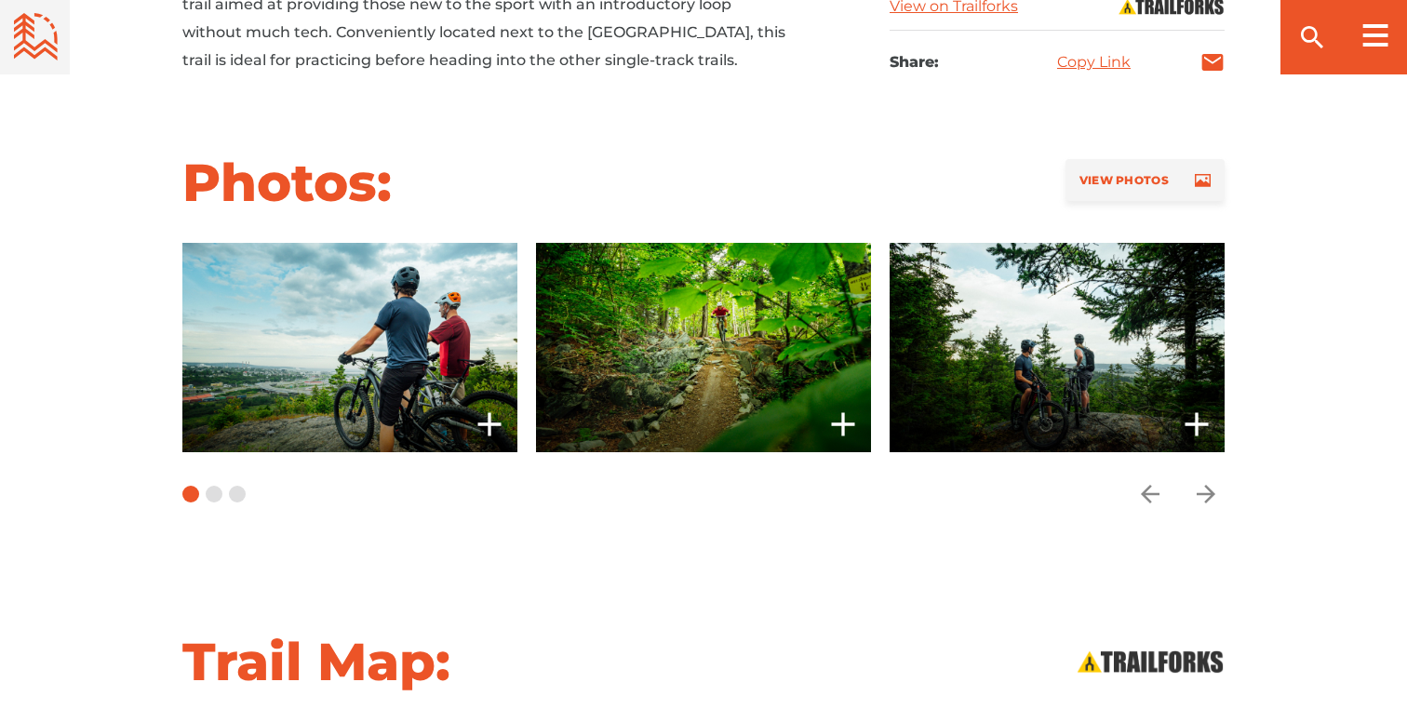
scroll to position [662, 0]
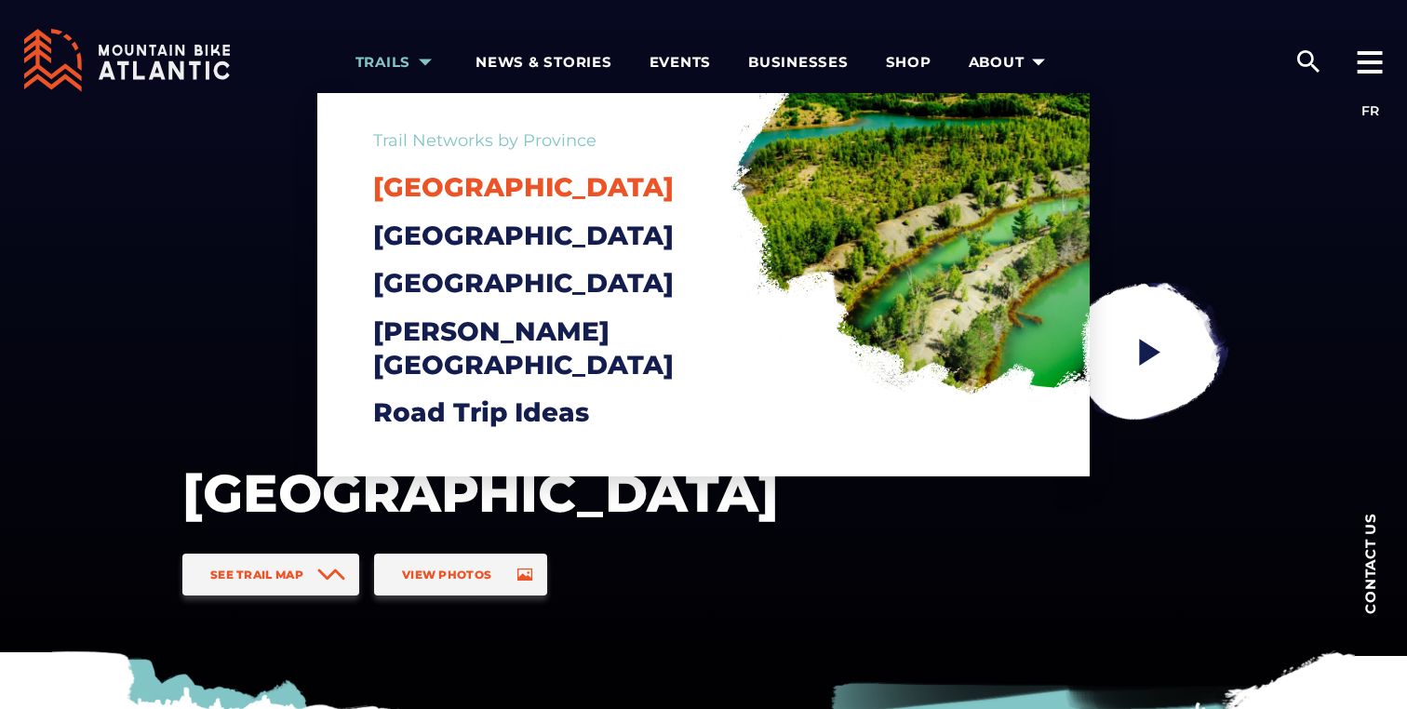
click at [431, 183] on span "[GEOGRAPHIC_DATA]" at bounding box center [523, 187] width 301 height 32
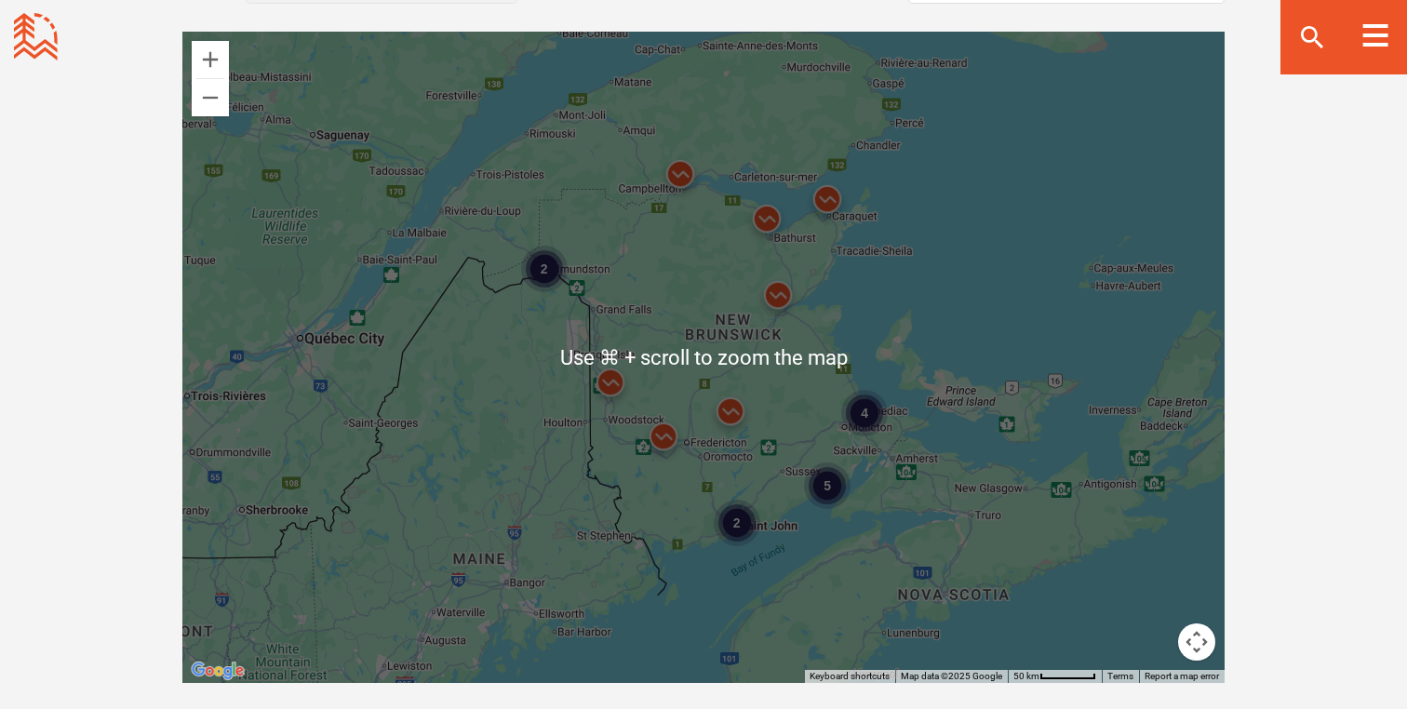
scroll to position [1683, 0]
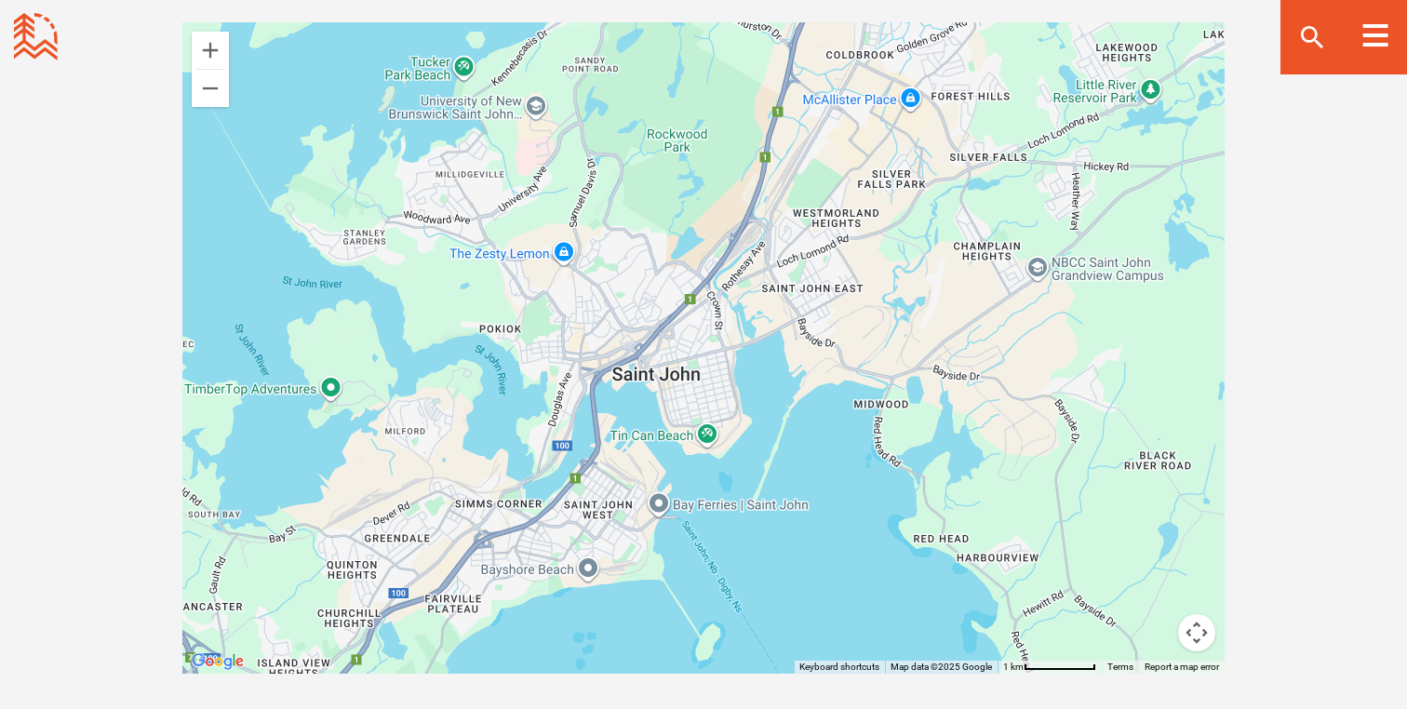
drag, startPoint x: 727, startPoint y: 230, endPoint x: 695, endPoint y: 596, distance: 367.2
click at [695, 596] on div at bounding box center [703, 348] width 1042 height 652
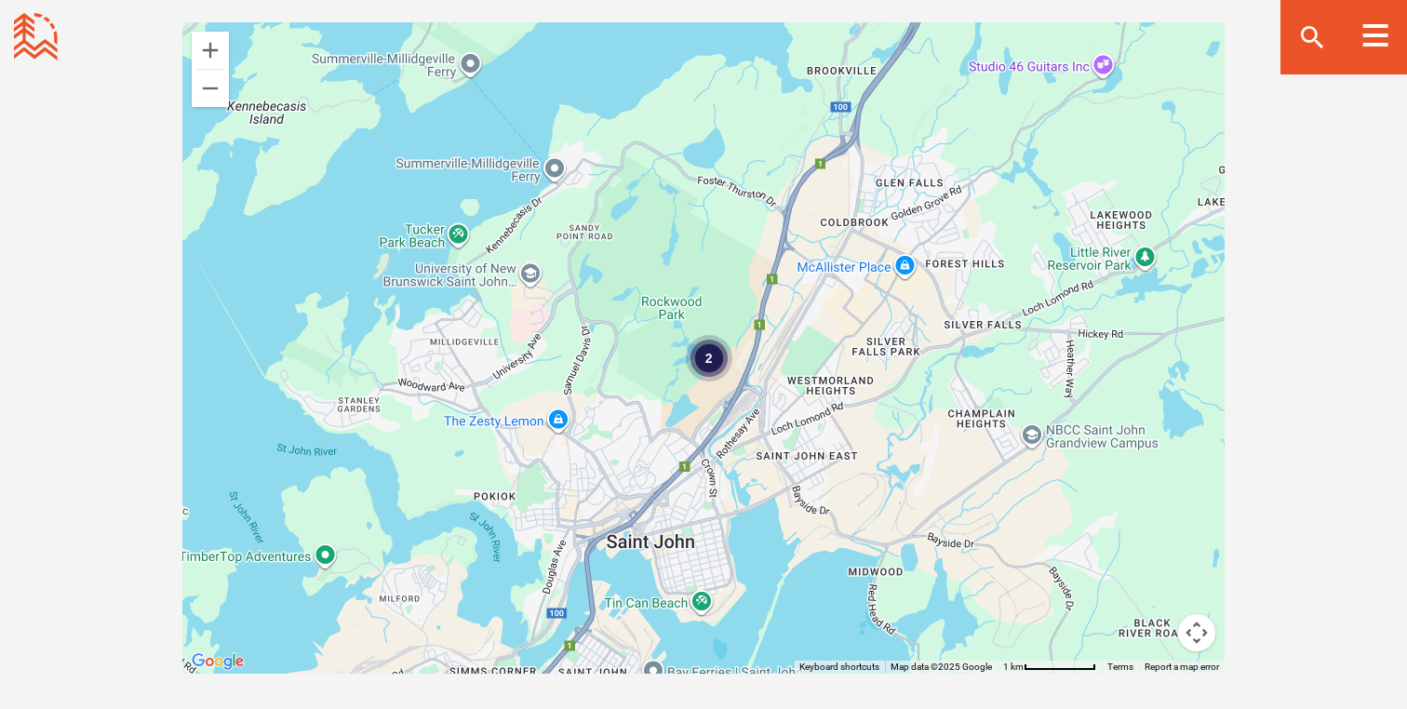
drag, startPoint x: 675, startPoint y: 370, endPoint x: 666, endPoint y: 555, distance: 185.4
click at [666, 555] on div "2" at bounding box center [703, 348] width 1042 height 652
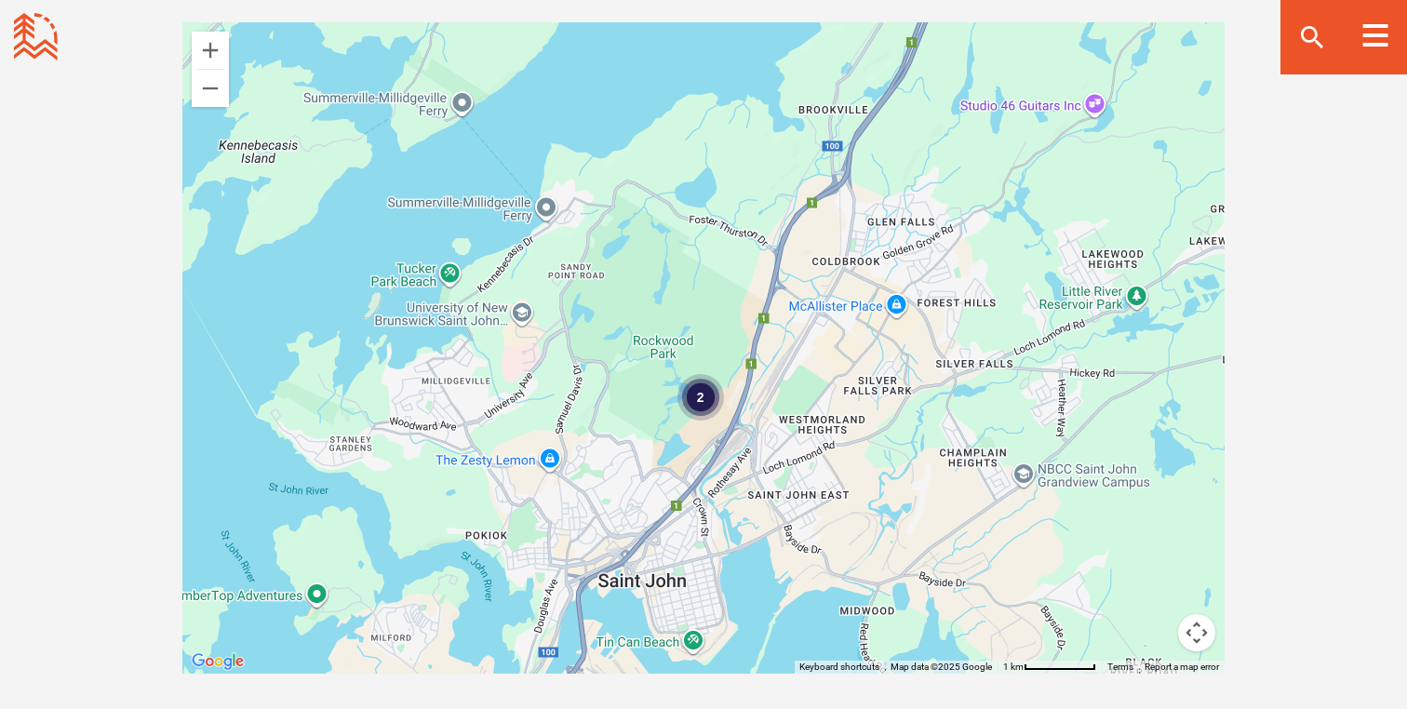
click at [703, 390] on div "2" at bounding box center [701, 397] width 47 height 47
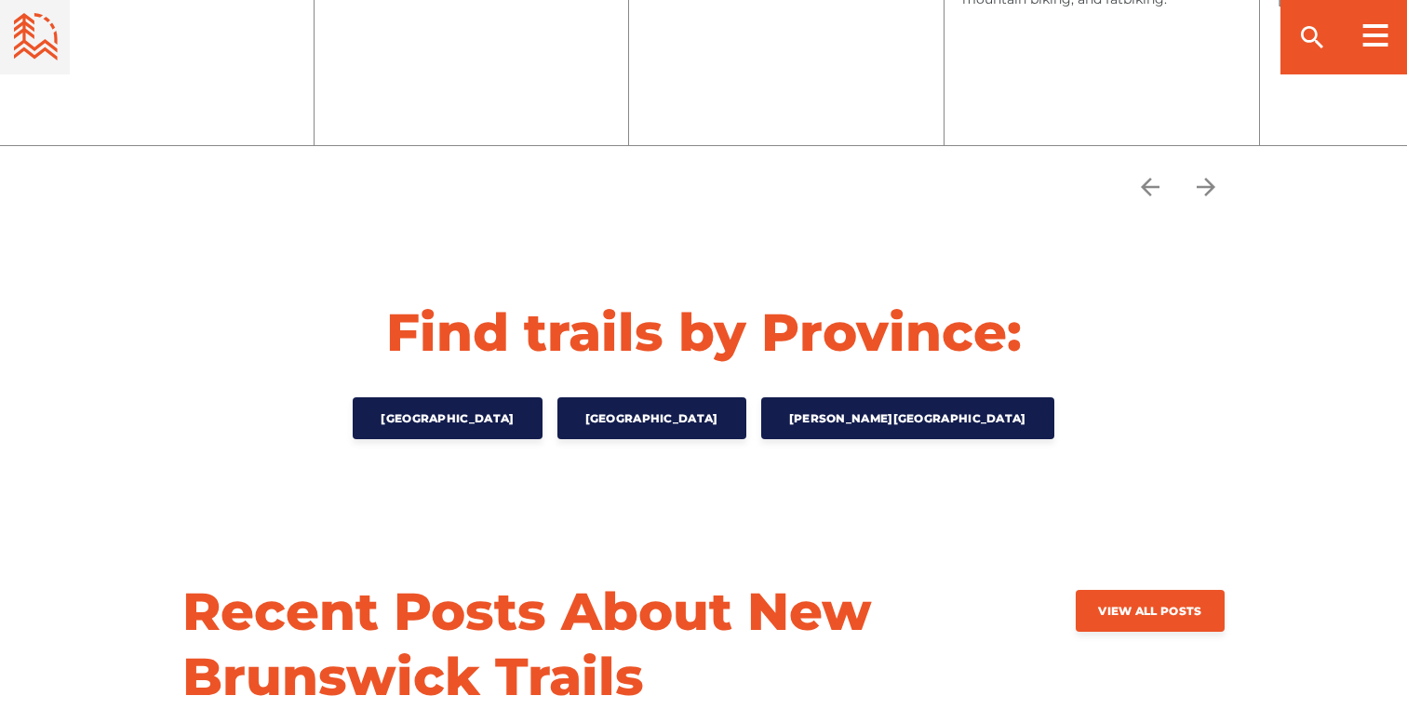
scroll to position [2988, 0]
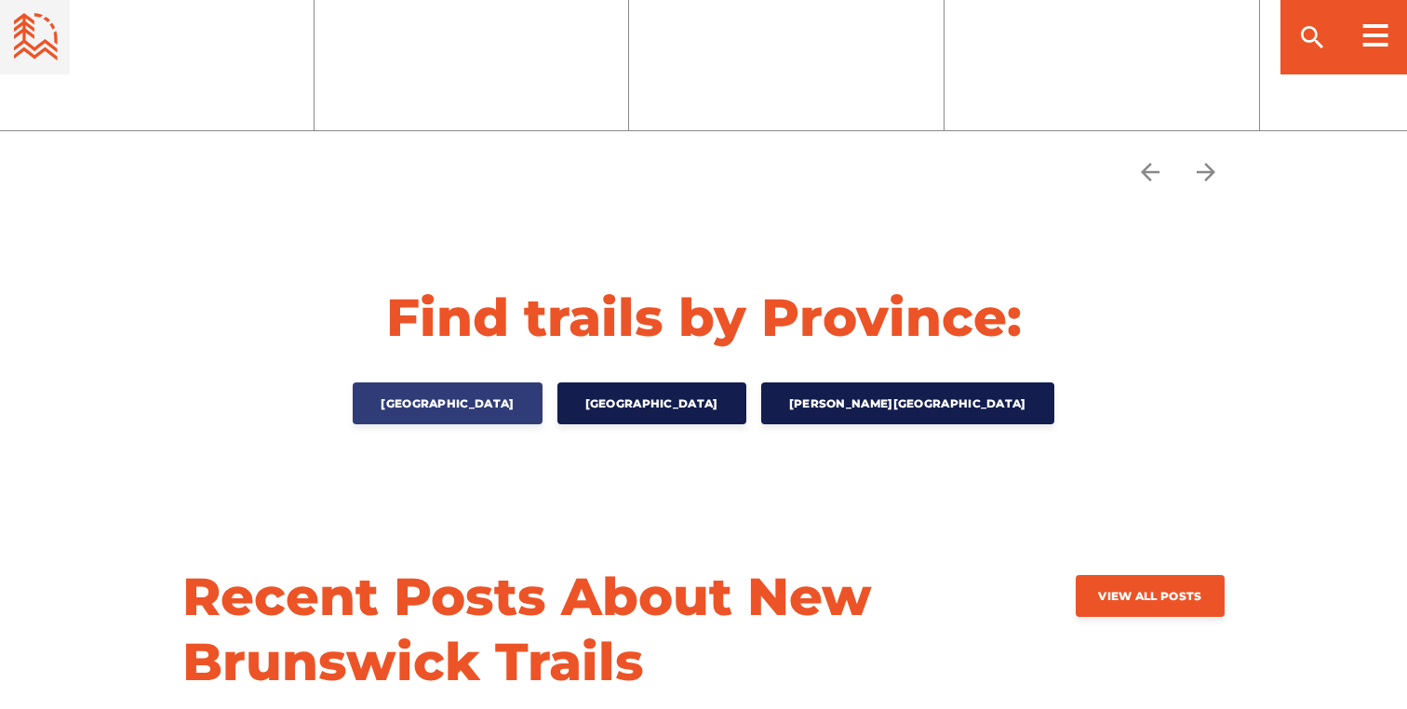
click at [487, 397] on span "[GEOGRAPHIC_DATA]" at bounding box center [447, 404] width 133 height 14
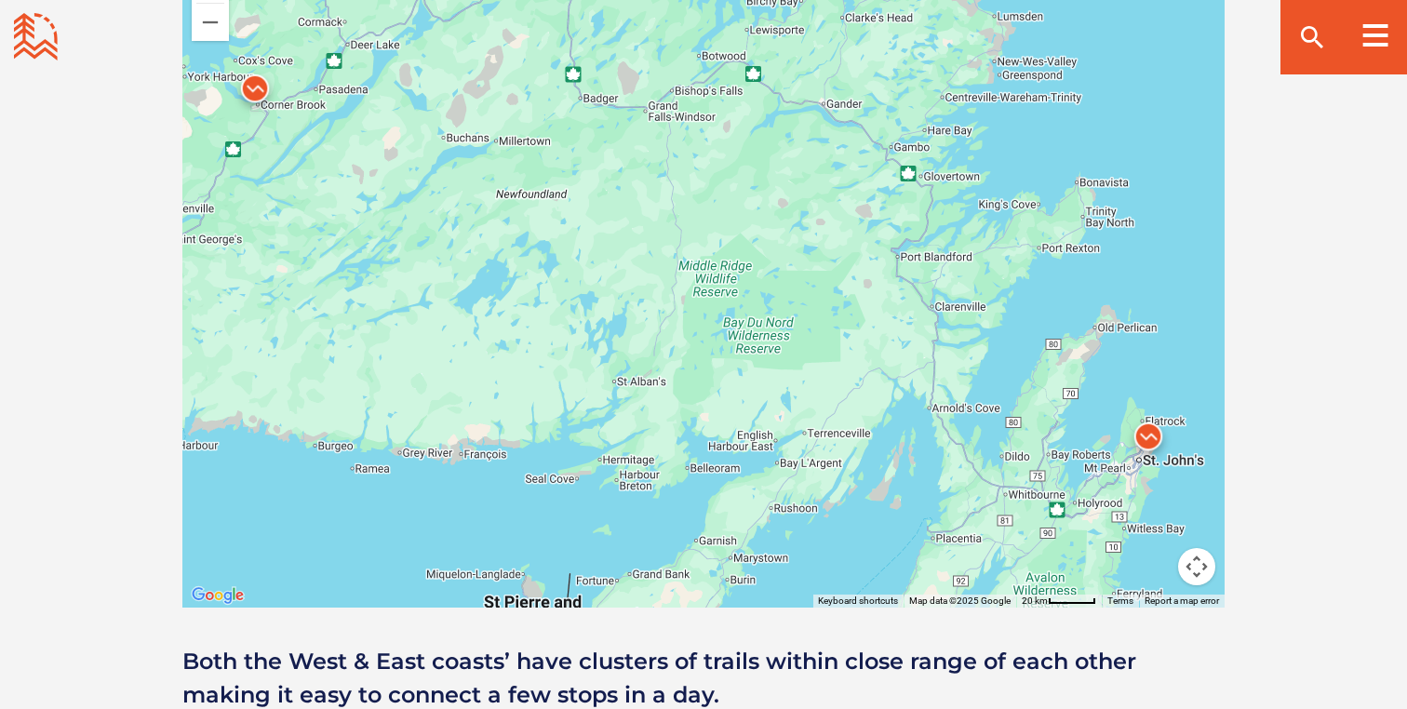
scroll to position [1785, 0]
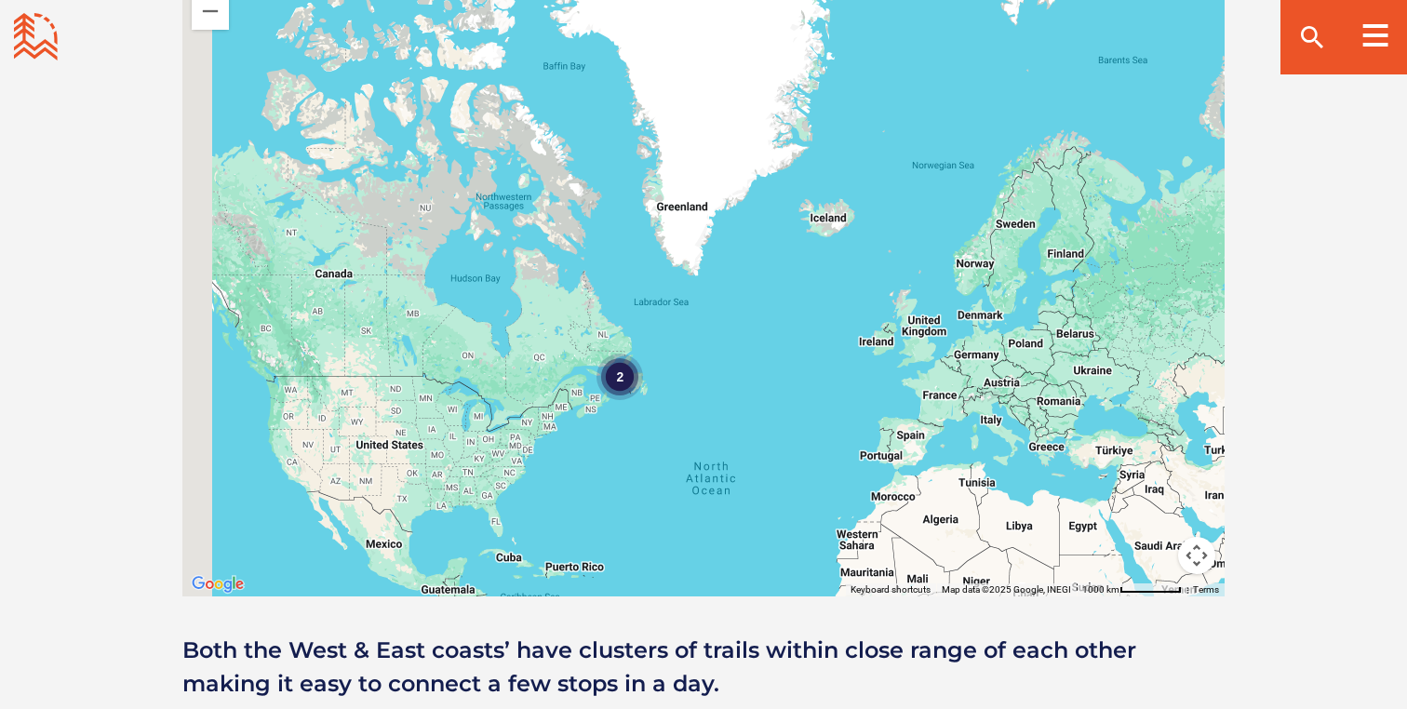
drag, startPoint x: 382, startPoint y: 571, endPoint x: 613, endPoint y: 375, distance: 303.2
click at [613, 375] on div "2" at bounding box center [703, 271] width 1042 height 652
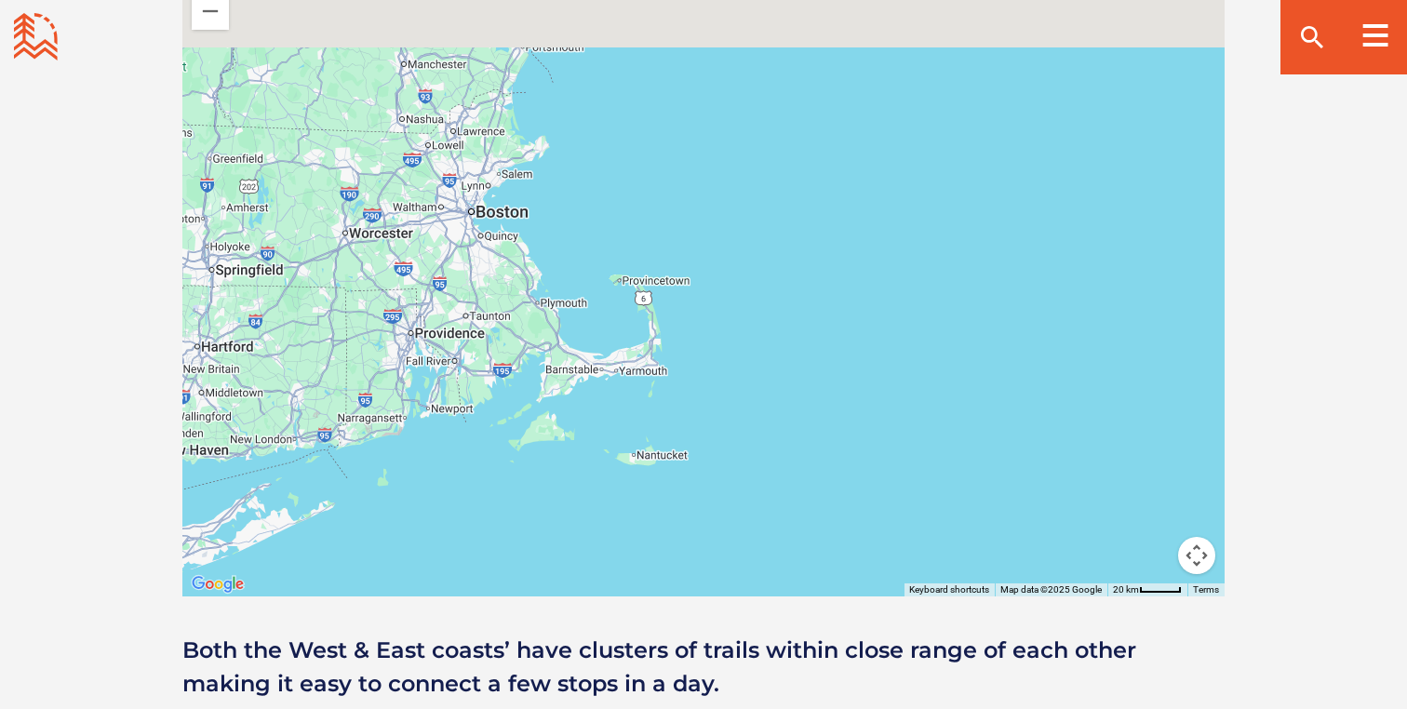
drag, startPoint x: 809, startPoint y: 102, endPoint x: 400, endPoint y: 449, distance: 535.6
click at [400, 449] on div at bounding box center [703, 271] width 1042 height 652
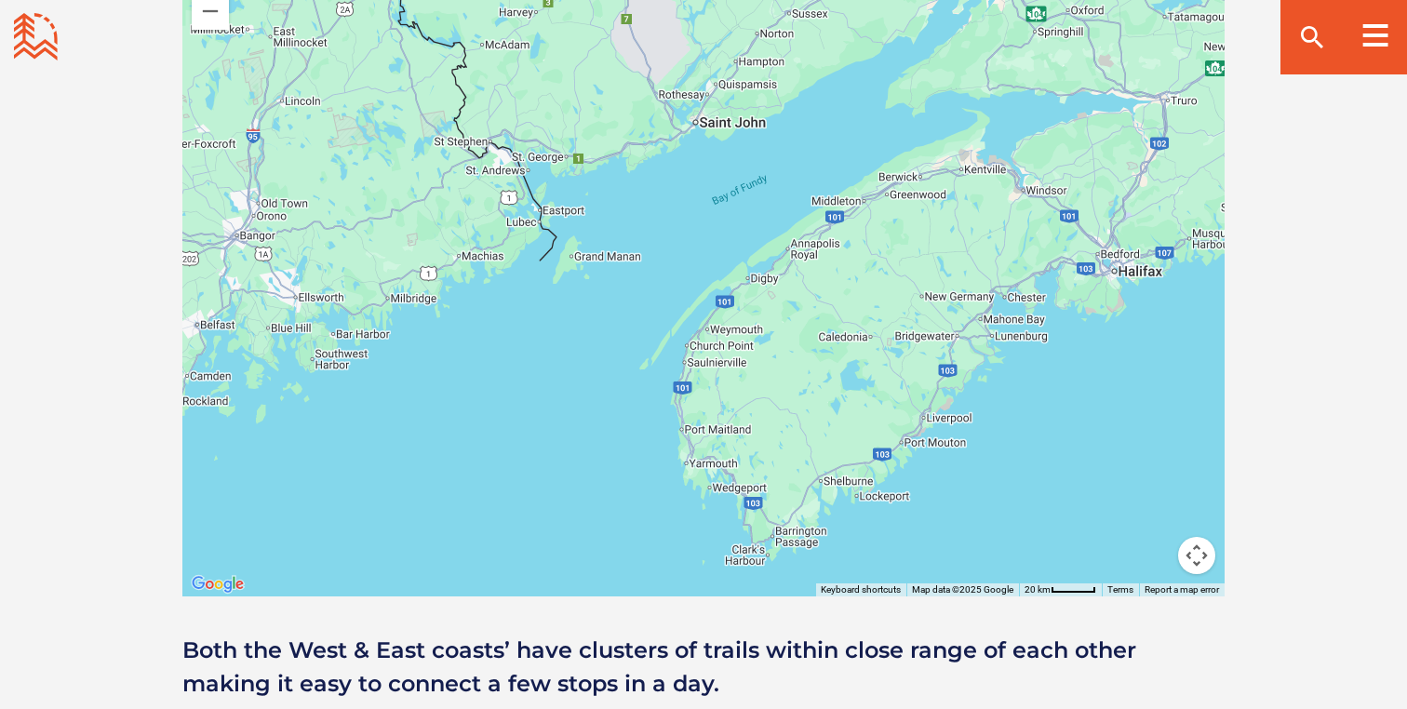
click at [466, 328] on div at bounding box center [703, 271] width 1042 height 652
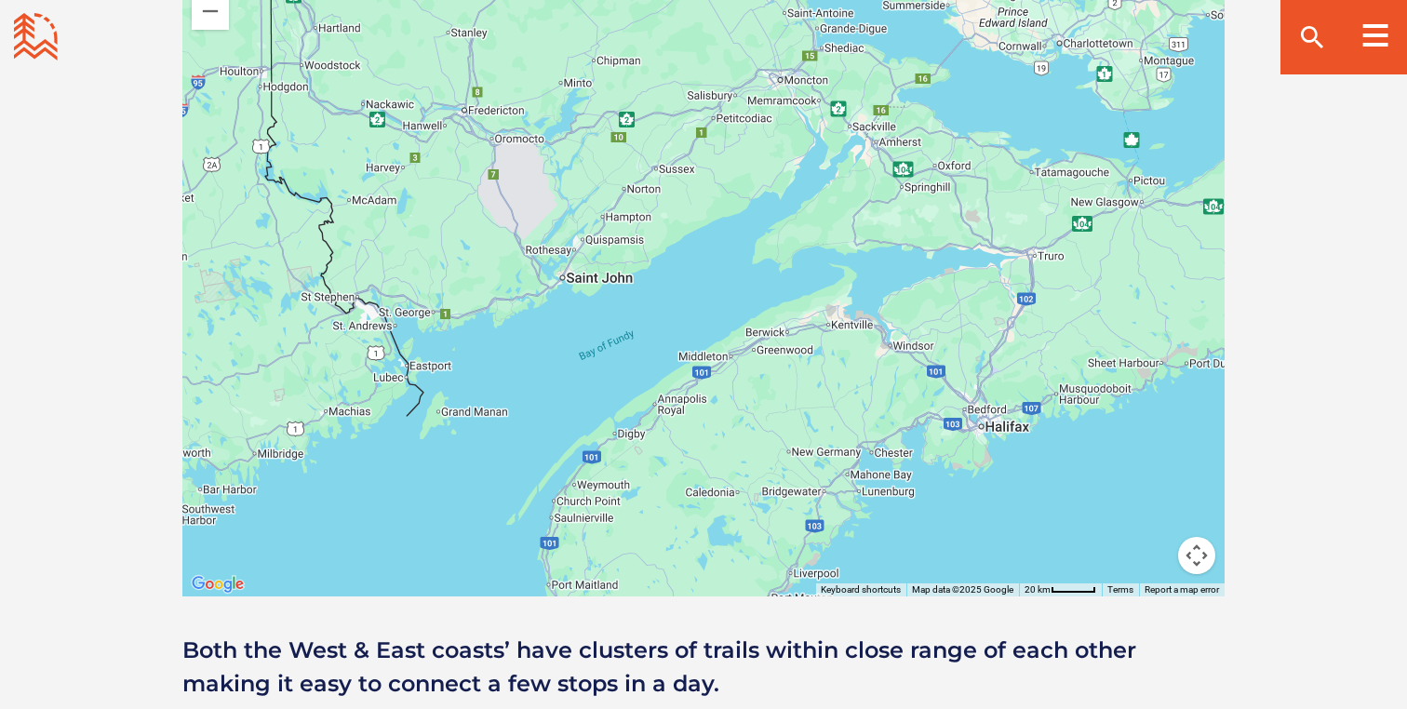
drag, startPoint x: 631, startPoint y: 143, endPoint x: 487, endPoint y: 316, distance: 224.6
click at [487, 316] on div at bounding box center [703, 271] width 1042 height 652
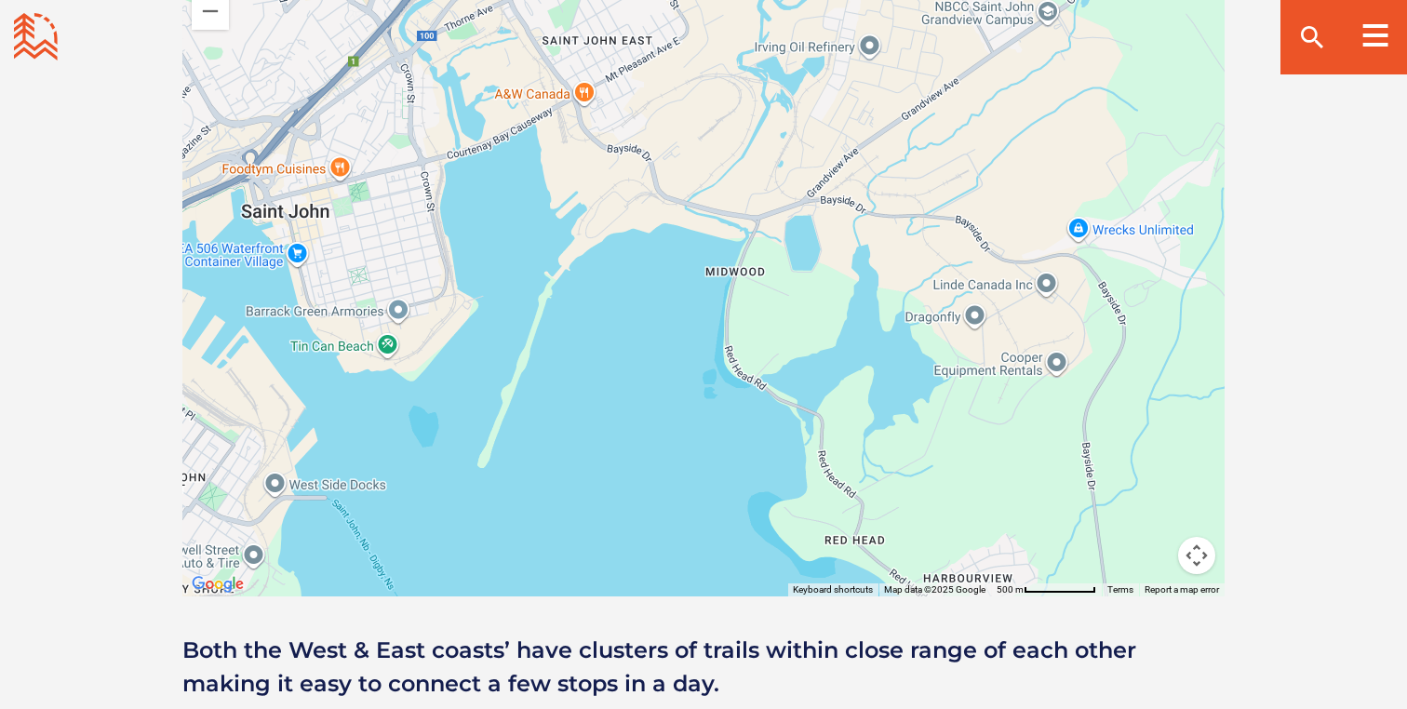
drag, startPoint x: 613, startPoint y: 231, endPoint x: 579, endPoint y: 596, distance: 366.5
click at [579, 596] on div at bounding box center [703, 271] width 1042 height 652
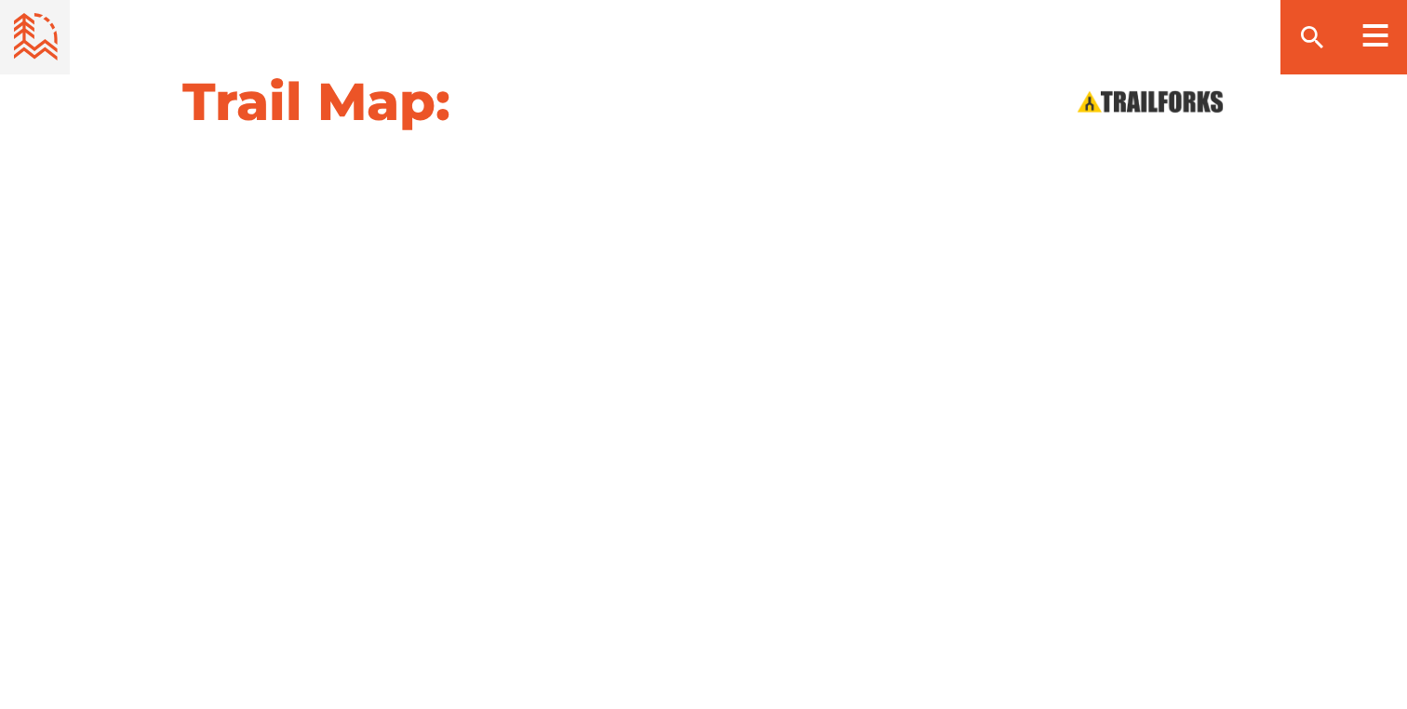
scroll to position [1867, 0]
